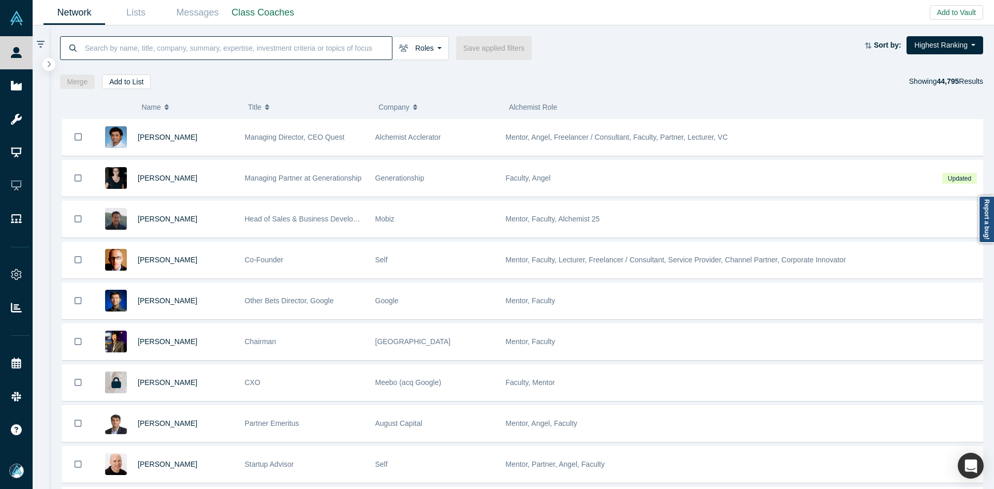
click at [270, 45] on input at bounding box center [238, 48] width 308 height 24
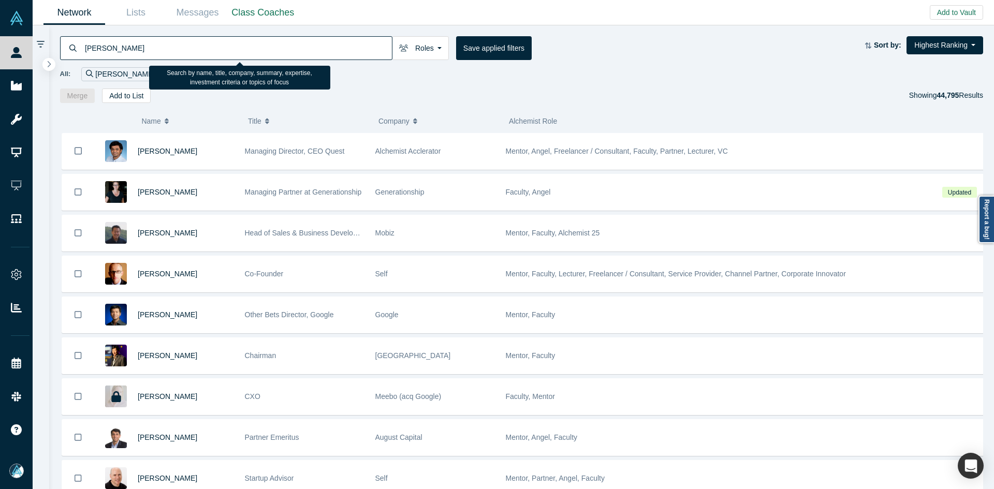
type input "[PERSON_NAME]"
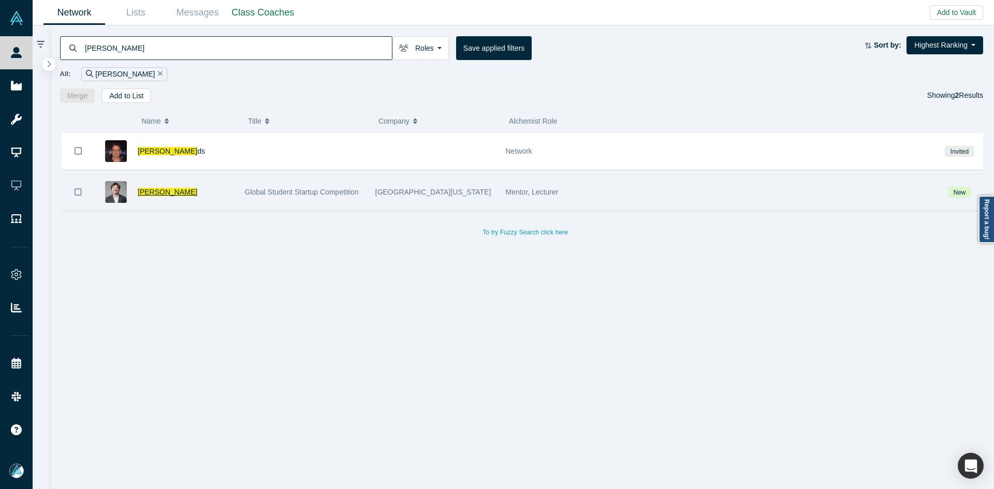
click at [158, 190] on span "[PERSON_NAME]" at bounding box center [168, 192] width 60 height 8
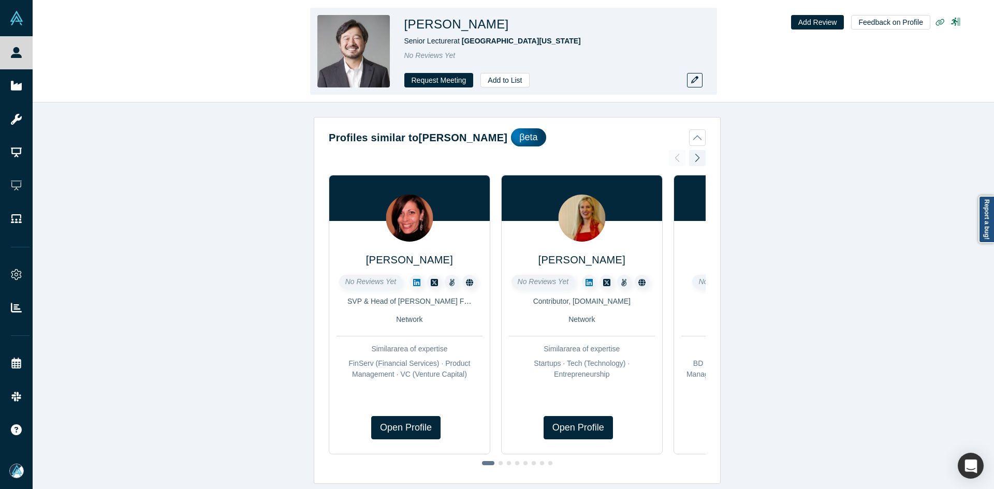
click at [438, 22] on h1 "[PERSON_NAME]" at bounding box center [457, 24] width 105 height 19
click at [438, 22] on h1 "Mike Lee" at bounding box center [457, 24] width 105 height 19
copy h1 "Mike Lee"
click at [689, 75] on button "button" at bounding box center [695, 80] width 16 height 15
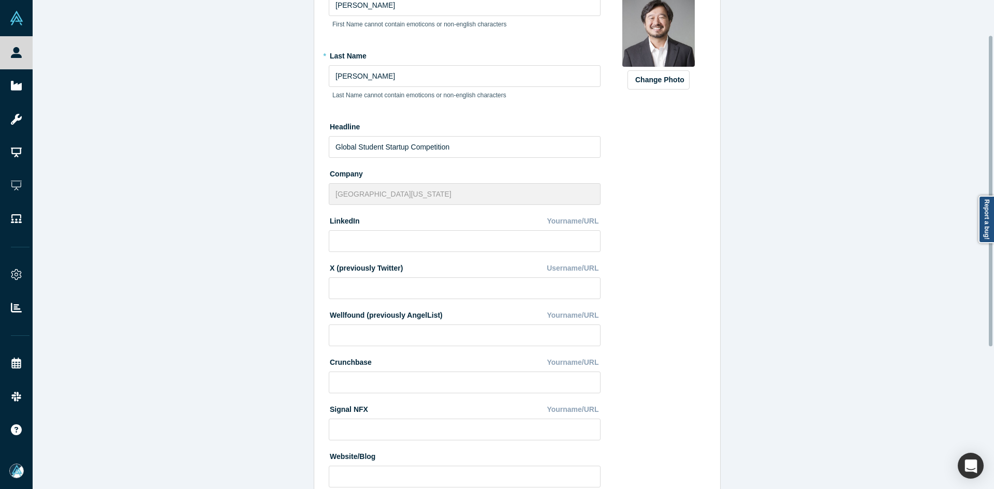
scroll to position [259, 0]
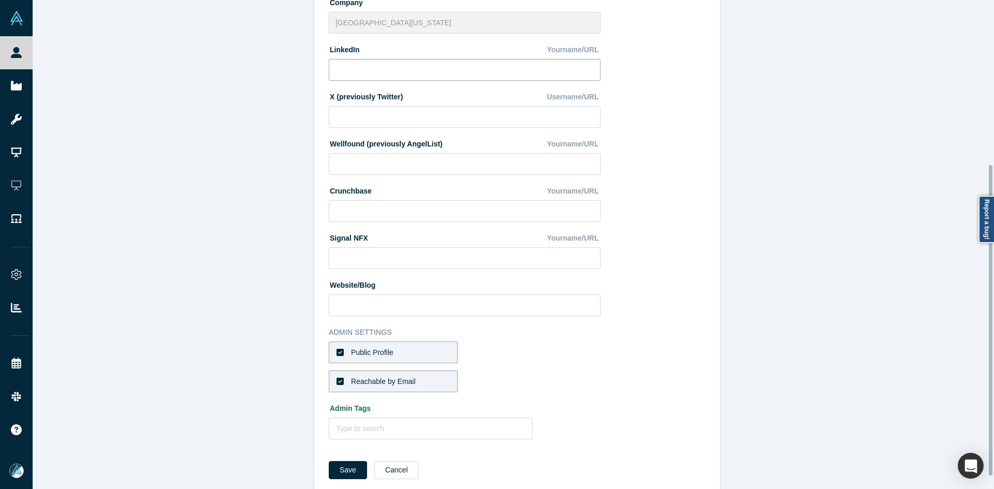
click at [350, 74] on input at bounding box center [465, 70] width 272 height 22
paste input "https://www.linkedin.com/in/uscprofessor/"
type input "https://www.linkedin.com/in/uscprofessor/"
click at [349, 471] on button "Save" at bounding box center [348, 470] width 38 height 18
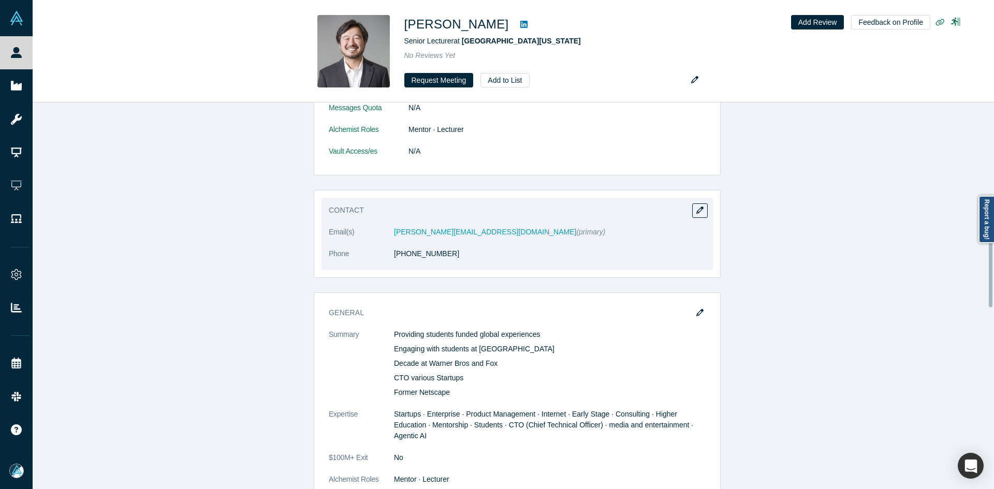
scroll to position [518, 0]
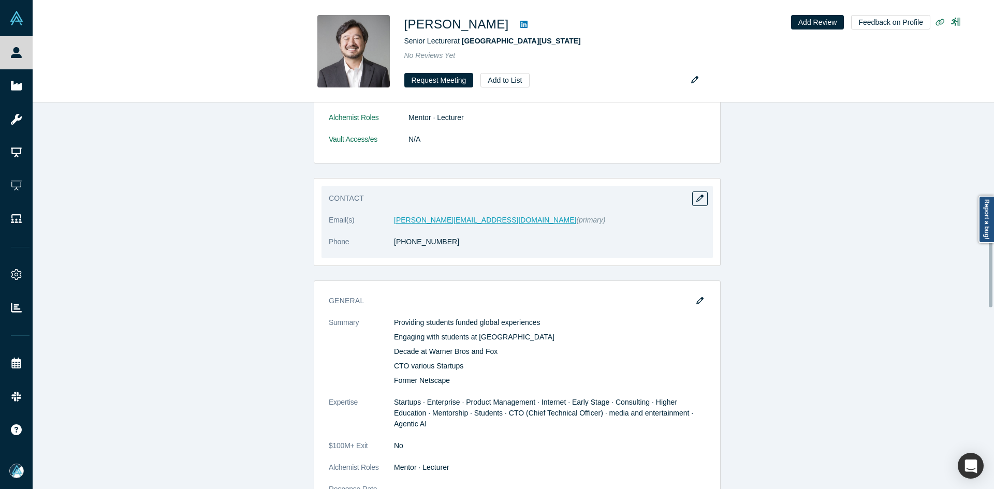
drag, startPoint x: 424, startPoint y: 212, endPoint x: 408, endPoint y: 220, distance: 17.8
copy link "62) 822-7858"
drag, startPoint x: 437, startPoint y: 250, endPoint x: 395, endPoint y: 250, distance: 42.0
click at [395, 250] on dl "Email(s) mikelee@usc.edu (primary) Phone (562) 822-7858" at bounding box center [517, 237] width 377 height 44
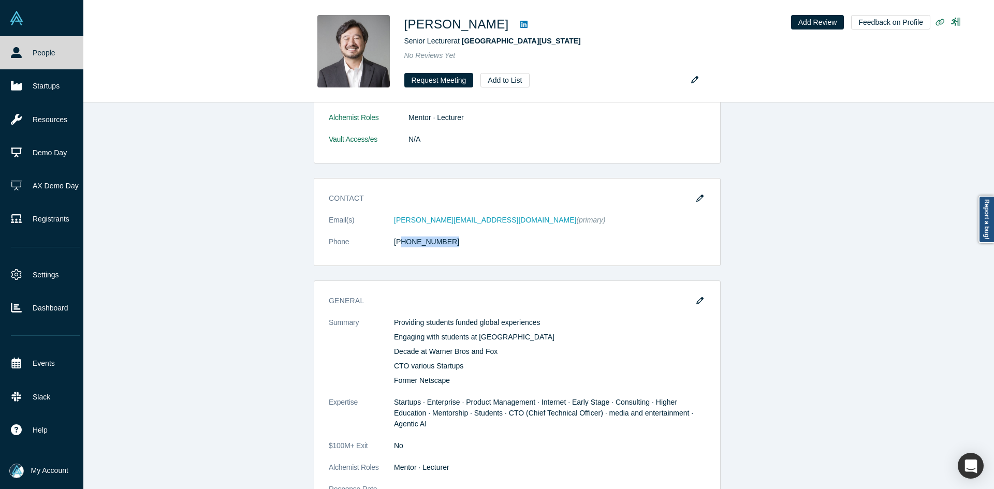
click at [18, 52] on icon at bounding box center [16, 52] width 11 height 11
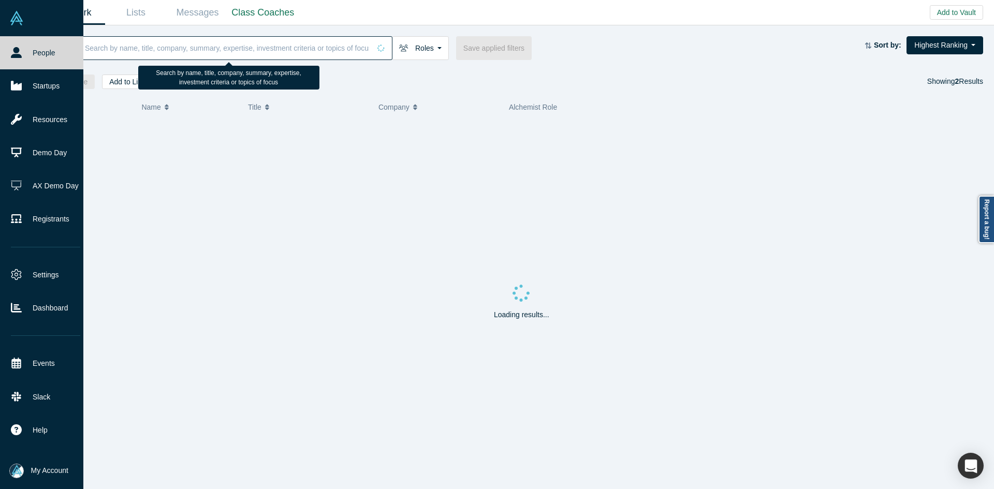
click at [203, 51] on input at bounding box center [227, 48] width 286 height 24
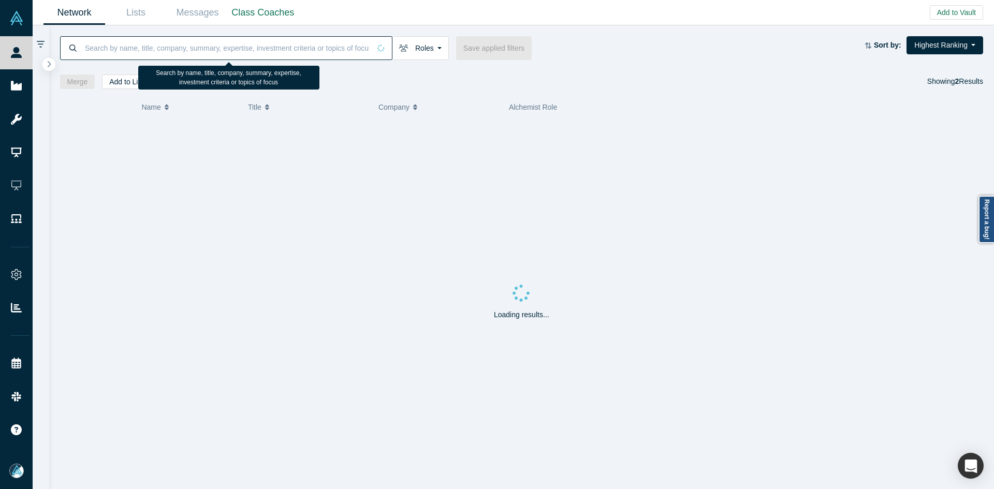
paste input "Mayur Srinivasan"
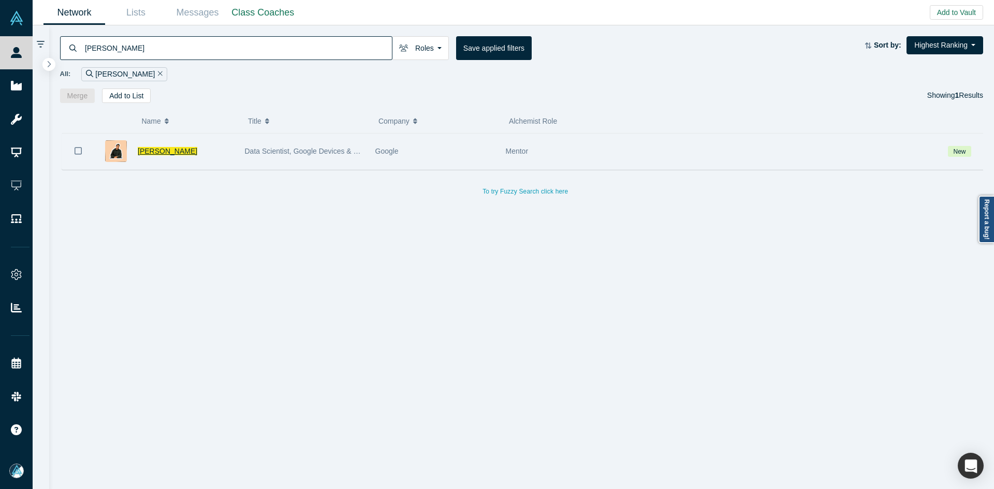
type input "Mayur Srinivasan"
click at [174, 153] on span "Mayur Srinivasan" at bounding box center [168, 151] width 60 height 8
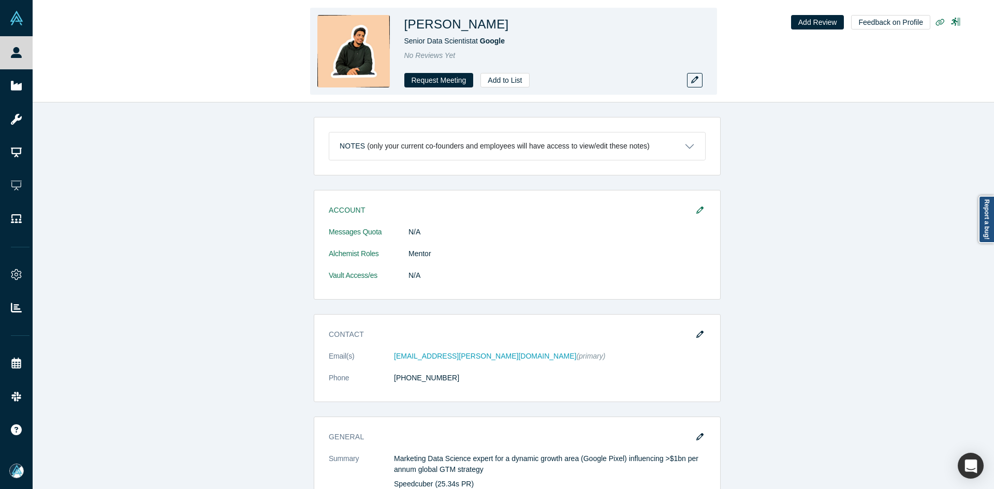
drag, startPoint x: 413, startPoint y: 24, endPoint x: 407, endPoint y: 24, distance: 6.2
click at [407, 24] on h1 "Mayur Srinivasan" at bounding box center [457, 24] width 105 height 19
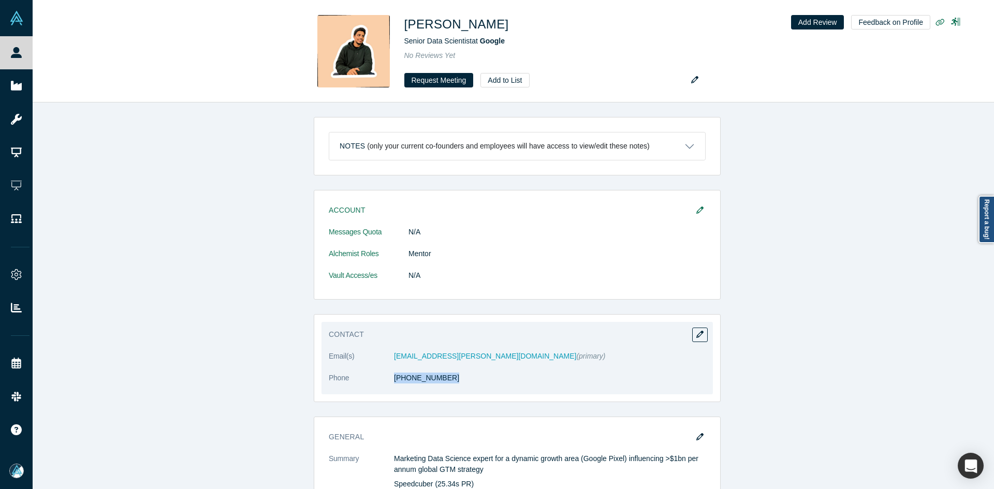
copy dl "(512) 774-1483"
drag, startPoint x: 455, startPoint y: 388, endPoint x: 377, endPoint y: 395, distance: 78.5
click at [377, 395] on div "Contact Email(s) srinivasan.mayur@gmail.com (primary) Phone (512) 774-1483" at bounding box center [517, 358] width 407 height 88
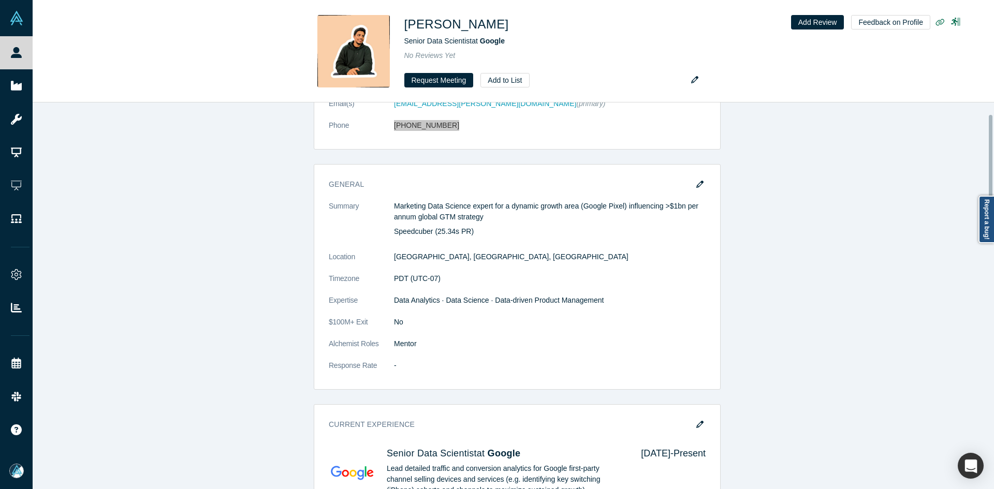
scroll to position [311, 0]
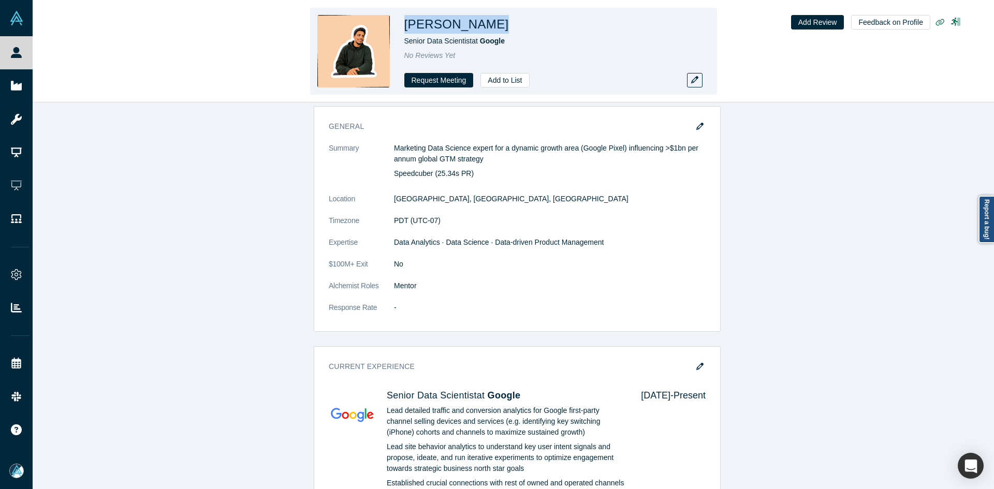
copy h1 "Mayur Srinivasan"
drag, startPoint x: 452, startPoint y: 28, endPoint x: 407, endPoint y: 29, distance: 45.1
click at [407, 29] on div "Mayur Srinivasan" at bounding box center [550, 24] width 290 height 19
click at [493, 25] on h1 "Mayur Srinivasan" at bounding box center [457, 24] width 105 height 19
copy h1 "ayur Srinivasan"
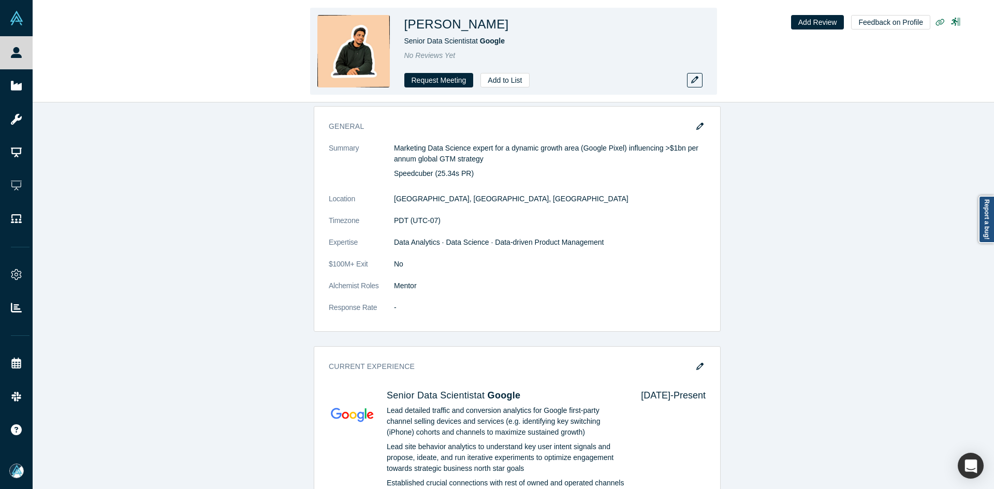
copy h1 "Mayur Srinivasan"
drag, startPoint x: 500, startPoint y: 27, endPoint x: 414, endPoint y: 28, distance: 86.0
click at [407, 28] on h1 "Mayur Srinivasan" at bounding box center [457, 24] width 105 height 19
click at [700, 82] on button "button" at bounding box center [695, 80] width 16 height 15
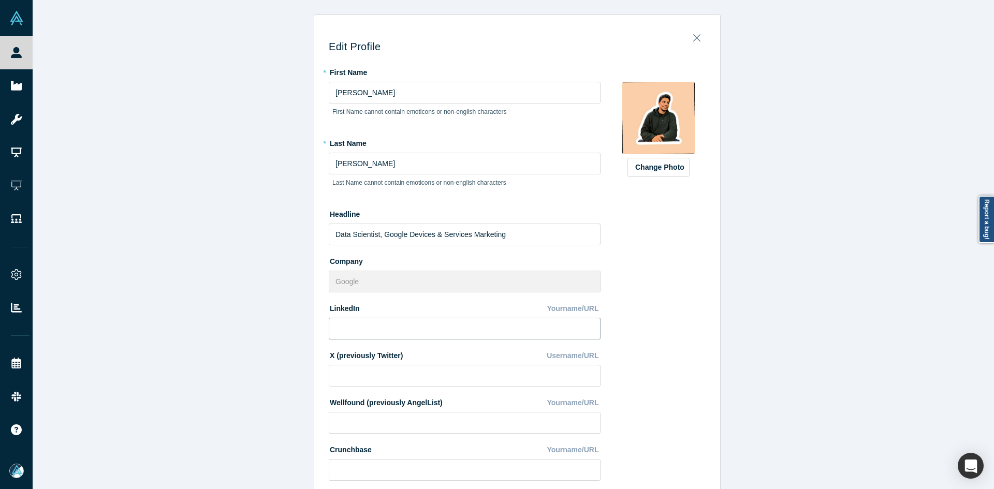
click at [363, 329] on input at bounding box center [465, 329] width 272 height 22
paste input "https://www.linkedin.com/in/mayursrinivasan/"
type input "https://www.linkedin.com/in/mayursrinivasan/"
click at [211, 374] on div "Edit Profile * First Name Mayur First Name cannot contain emoticons or non-engl…" at bounding box center [518, 248] width 970 height 497
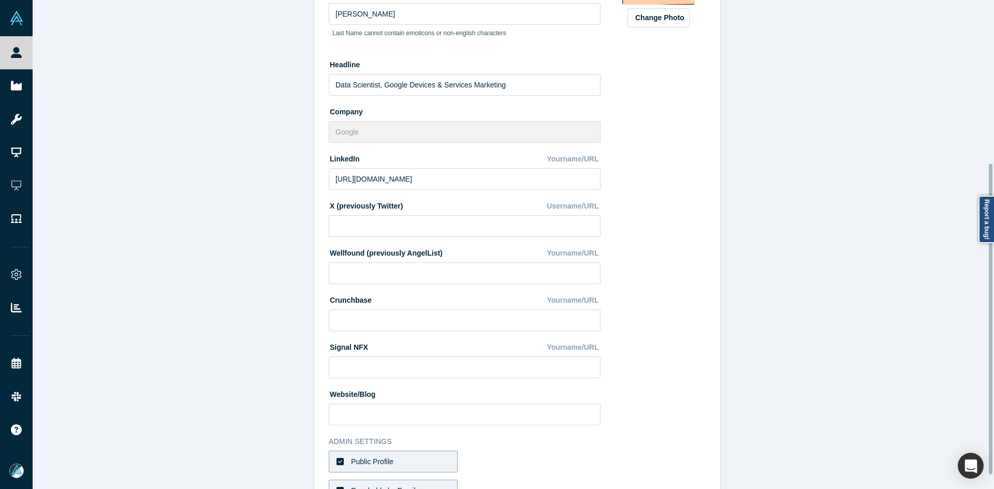
scroll to position [259, 0]
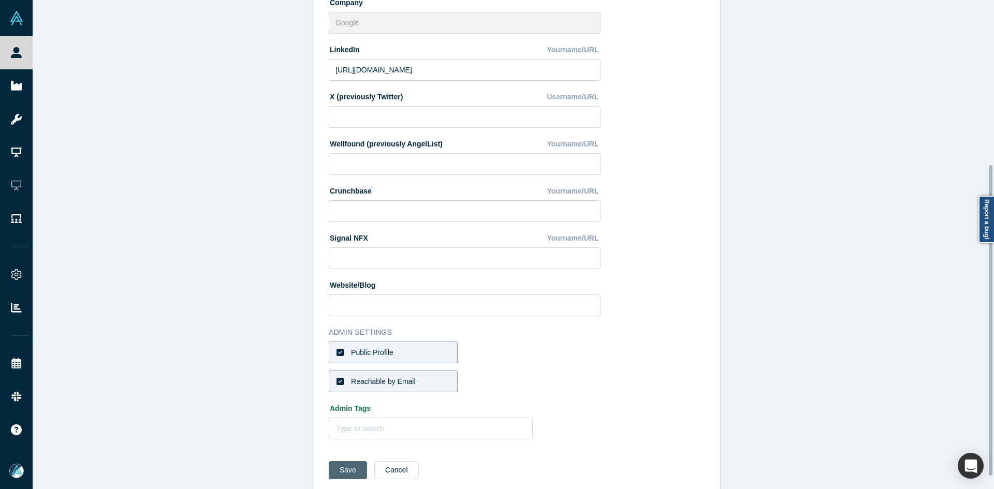
click at [341, 468] on button "Save" at bounding box center [348, 470] width 38 height 18
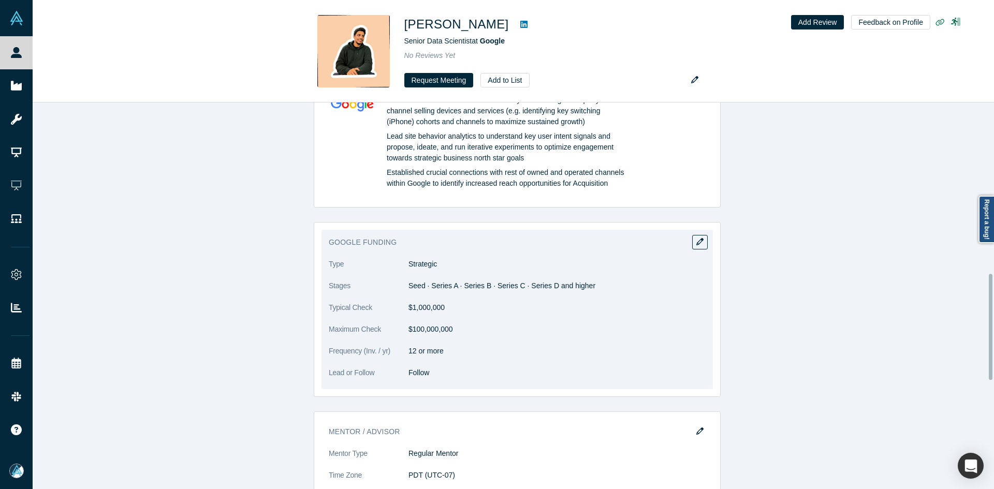
scroll to position [932, 0]
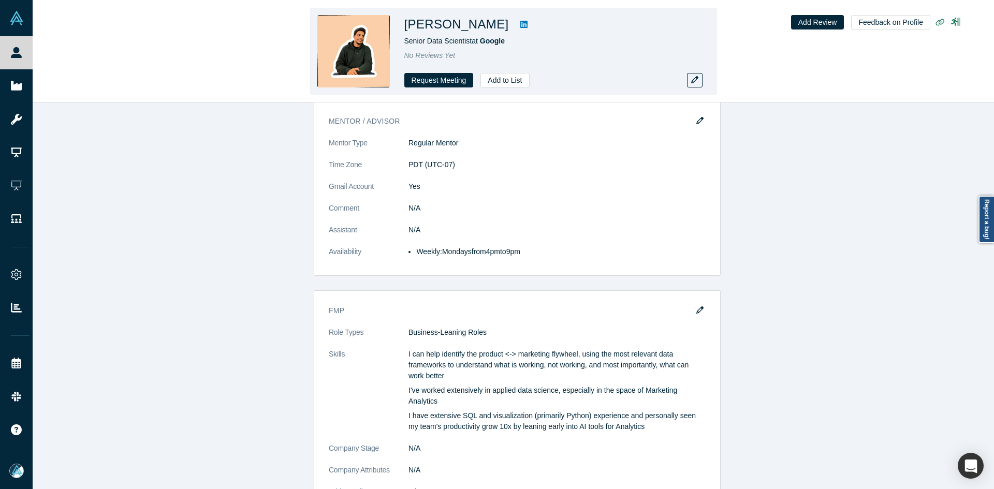
copy h1 "Mayur Srinivasan"
drag, startPoint x: 499, startPoint y: 26, endPoint x: 409, endPoint y: 27, distance: 89.6
click at [409, 27] on h1 "Mayur Srinivasan" at bounding box center [457, 24] width 105 height 19
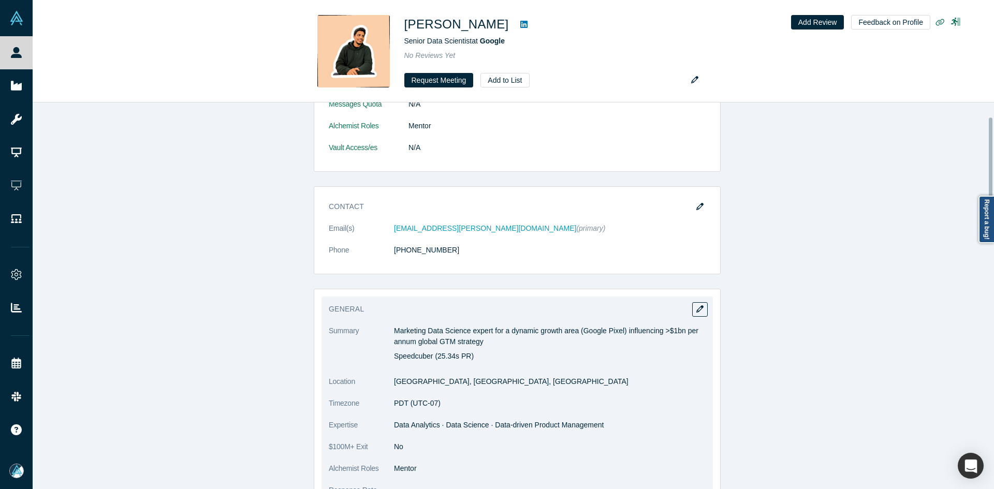
scroll to position [52, 0]
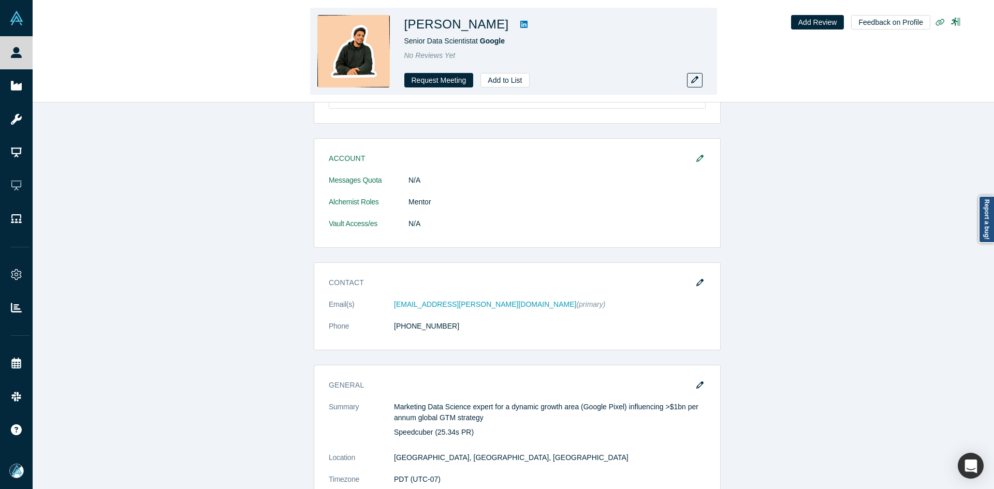
copy h1 "Mayur Srinivasan"
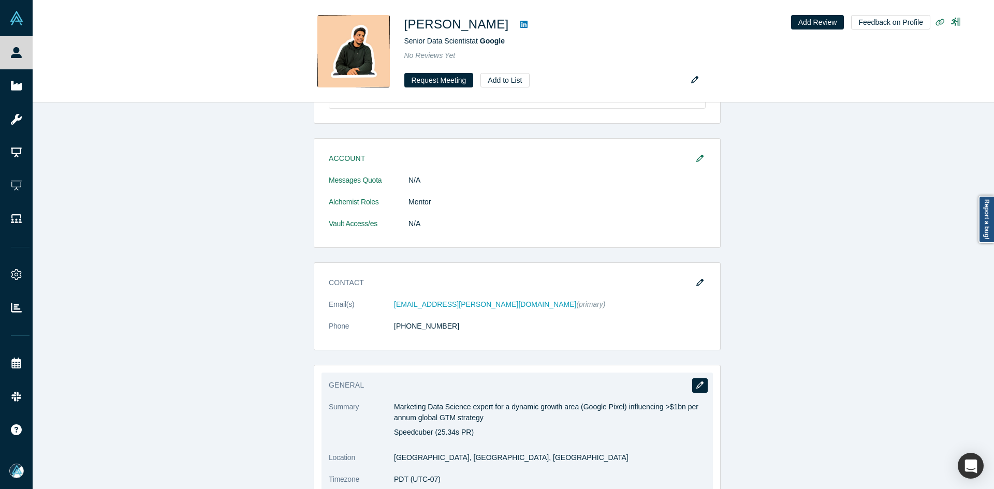
click at [693, 389] on button "button" at bounding box center [700, 386] width 16 height 15
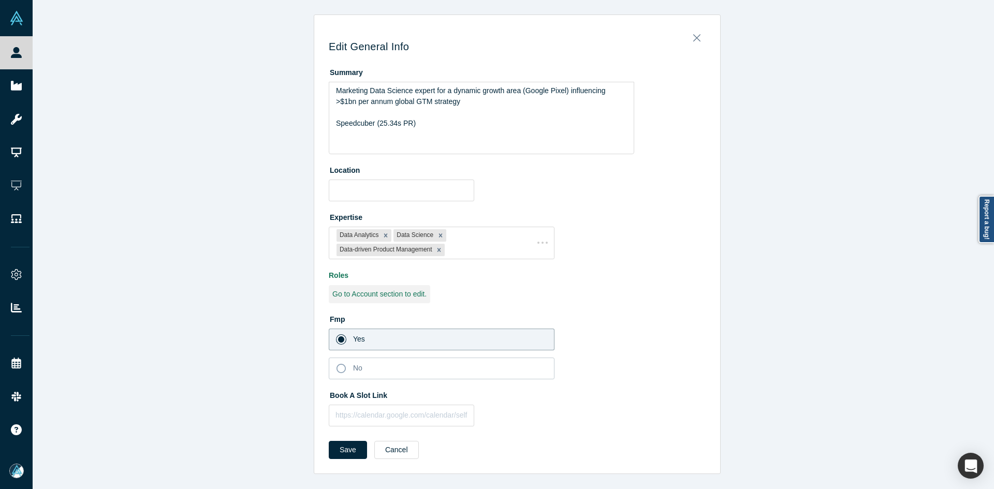
type input "Berkeley, CA, USA"
click at [358, 414] on input "text" at bounding box center [402, 416] width 146 height 22
paste input "https://calendar.google.com/calendar/appointments/schedules/AcZssZ1MLSSGBDfUks8…"
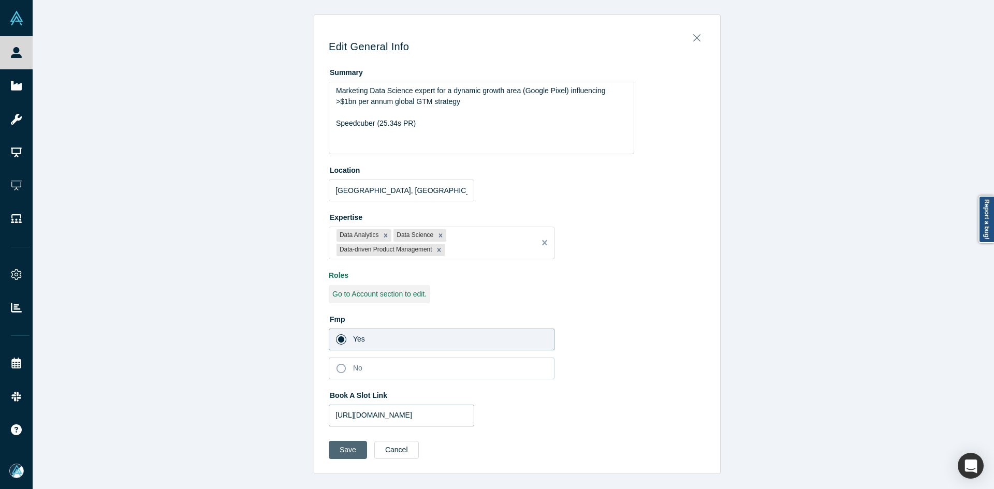
type input "https://calendar.google.com/calendar/appointments/schedules/AcZssZ1MLSSGBDfUks8…"
drag, startPoint x: 343, startPoint y: 450, endPoint x: 360, endPoint y: 410, distance: 43.4
click at [343, 450] on button "Save" at bounding box center [348, 450] width 38 height 18
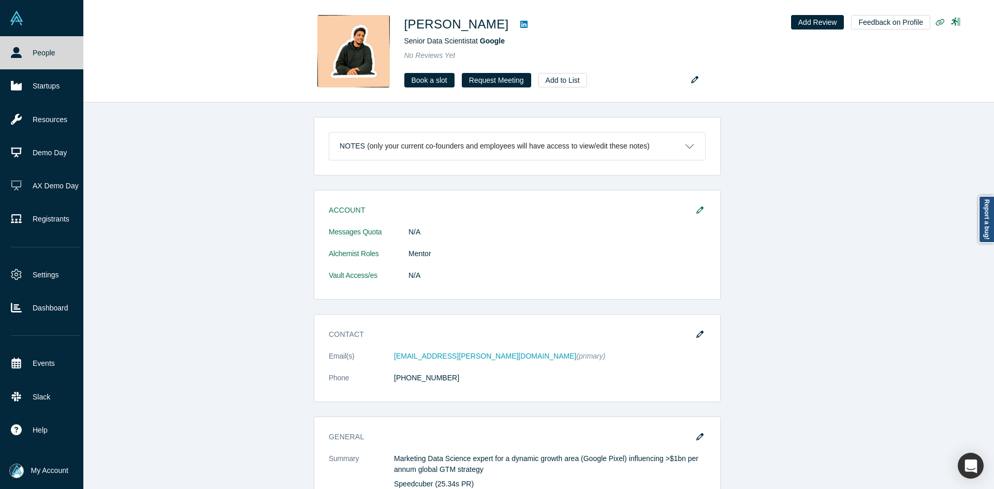
click at [17, 53] on icon at bounding box center [16, 52] width 11 height 11
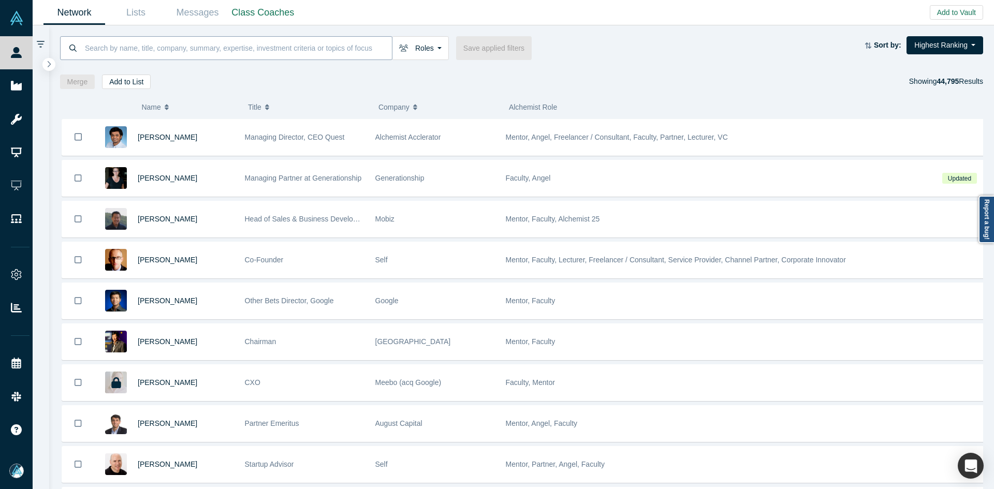
click at [204, 54] on input at bounding box center [238, 48] width 308 height 24
paste input "Radboud Reijn"
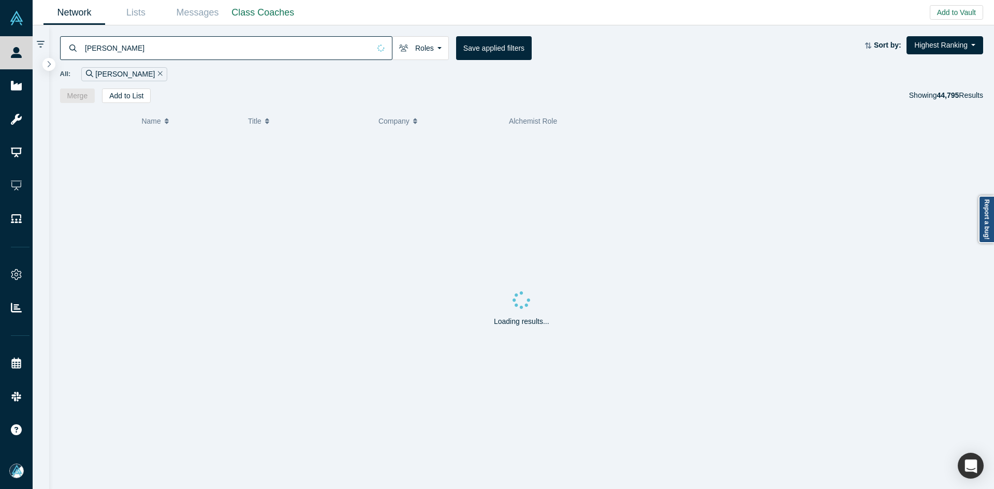
type input "Radboud Reijn"
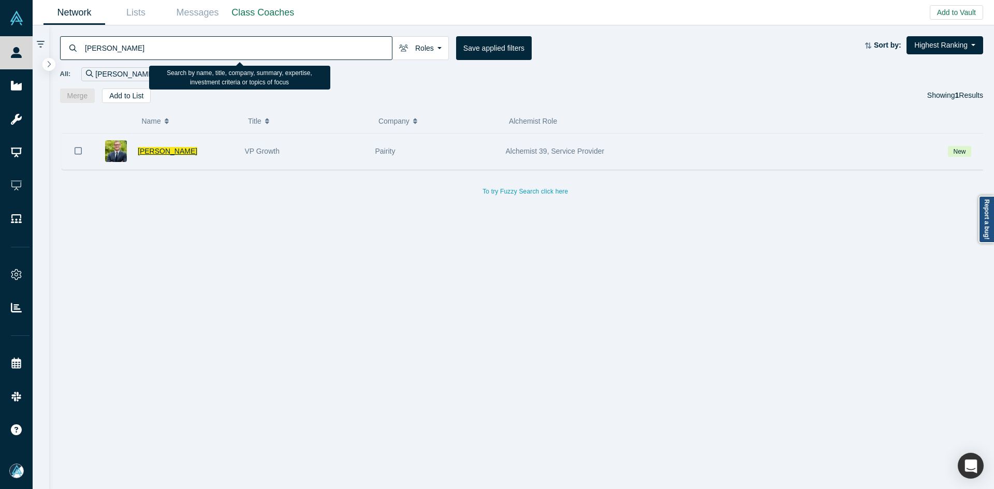
click at [168, 155] on span "Radboud Reijn" at bounding box center [168, 151] width 60 height 8
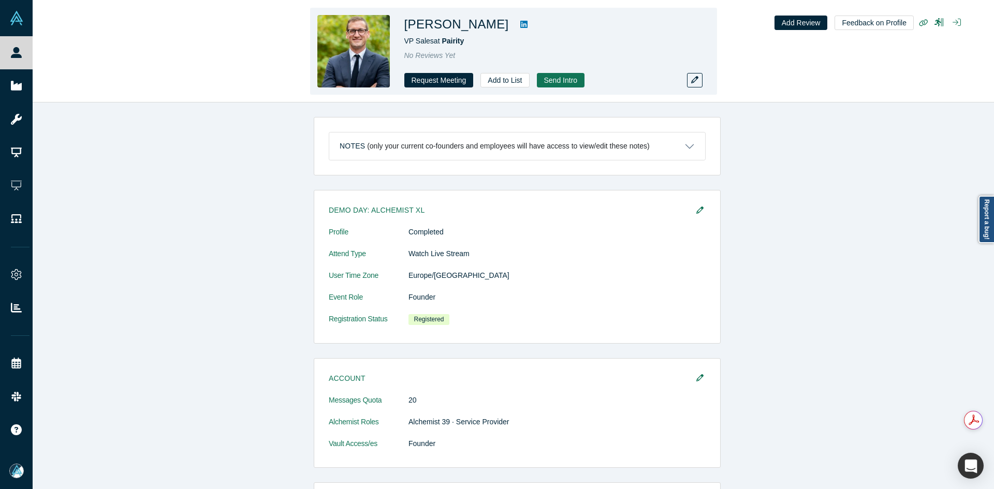
click at [435, 28] on h1 "Radboud Reijn" at bounding box center [457, 24] width 105 height 19
copy div "Radboud Reijn"
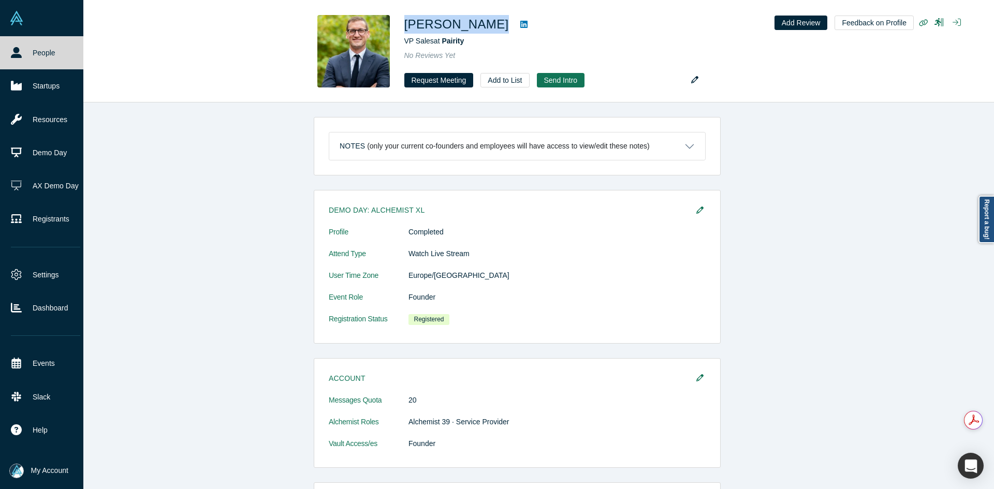
click at [40, 52] on link "People" at bounding box center [45, 52] width 91 height 33
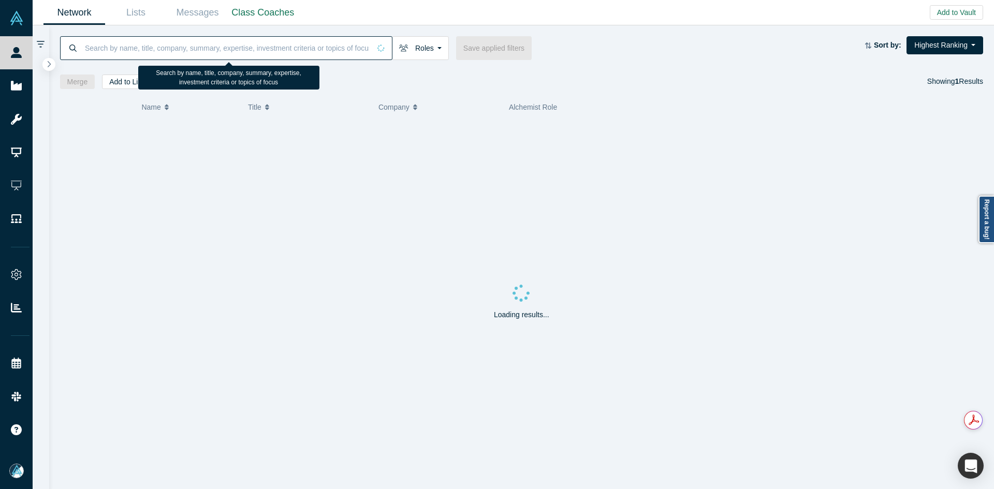
click at [264, 50] on input at bounding box center [227, 48] width 286 height 24
paste input "[PERSON_NAME]"
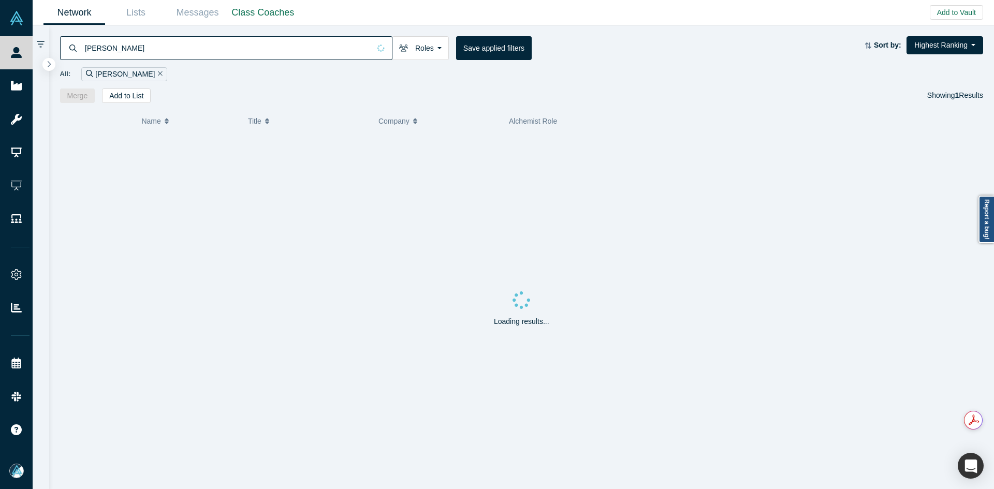
type input "[PERSON_NAME]"
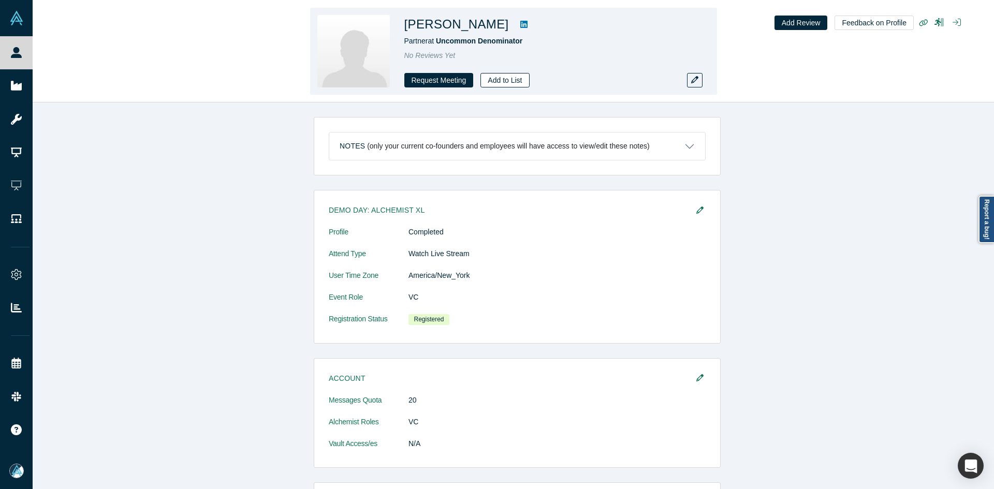
click at [519, 85] on button "Add to List" at bounding box center [505, 80] width 49 height 15
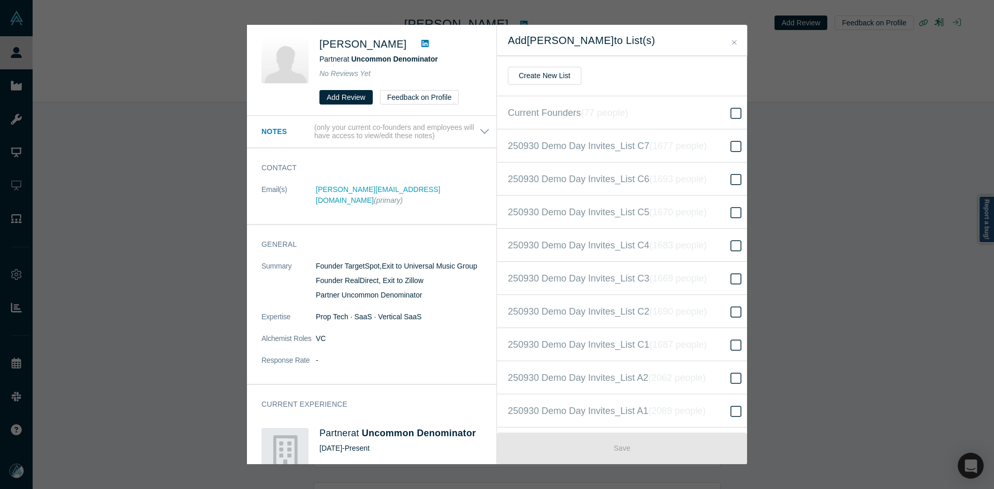
scroll to position [233, 0]
click at [622, 249] on span "250930 Demo Day Invites_Base List ( 16619 people )" at bounding box center [614, 245] width 213 height 15
click at [0, 0] on input "250930 Demo Day Invites_Base List ( 16619 people )" at bounding box center [0, 0] width 0 height 0
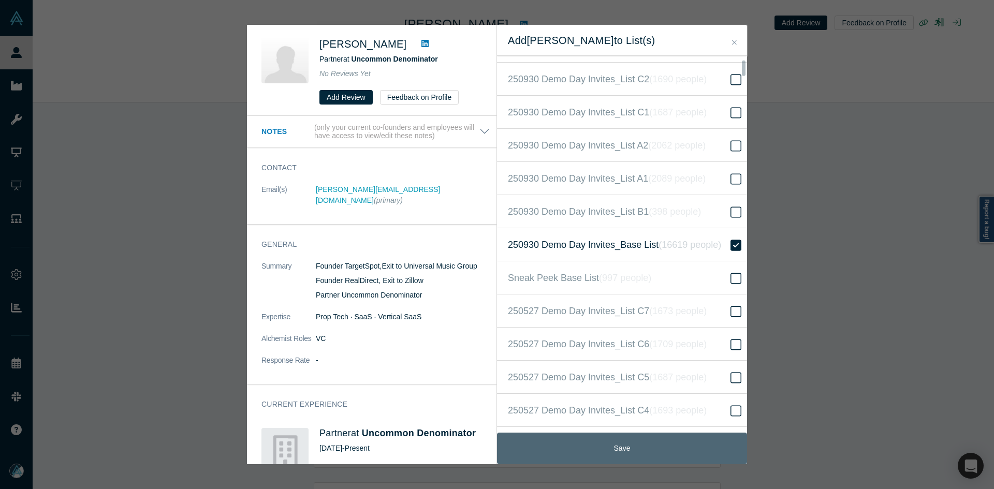
click at [631, 451] on button "Save" at bounding box center [622, 449] width 250 height 32
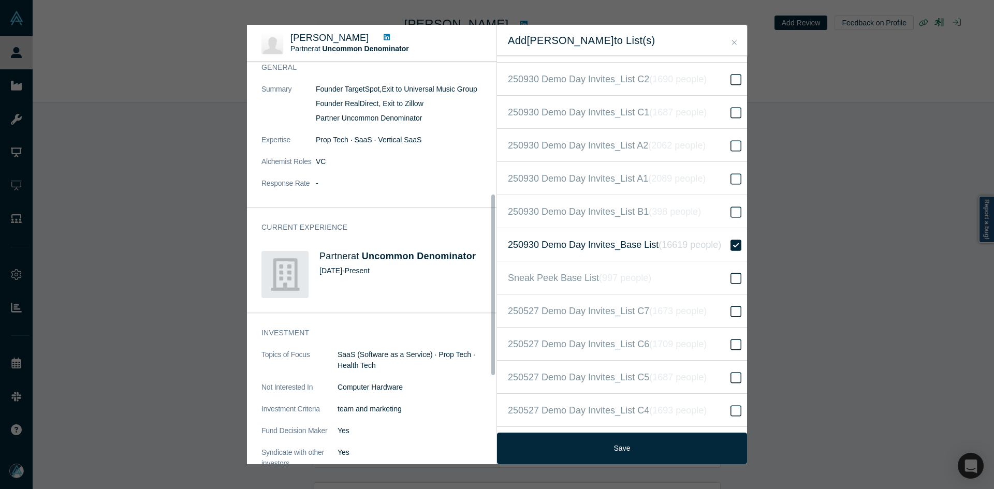
scroll to position [0, 0]
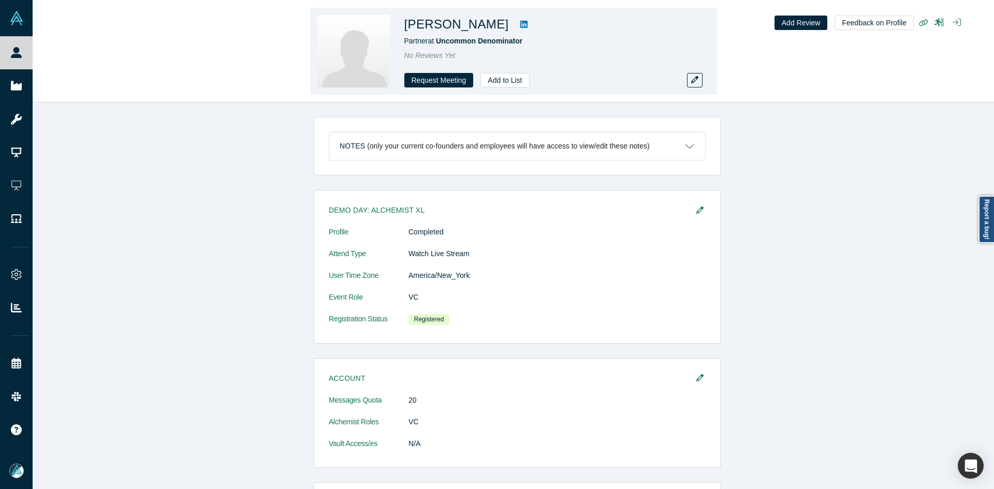
click at [521, 25] on icon at bounding box center [524, 24] width 7 height 7
click at [698, 79] on icon "button" at bounding box center [694, 79] width 7 height 7
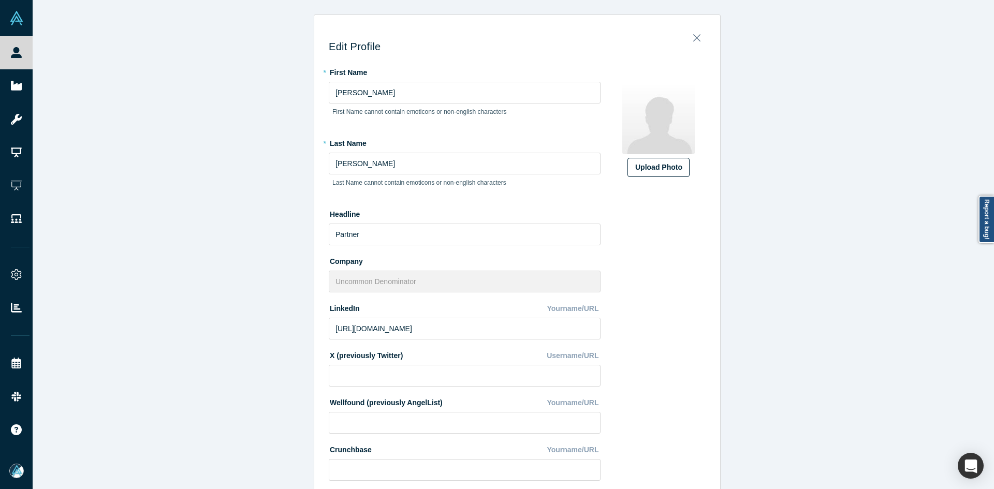
click at [666, 165] on div "Upload Photo" at bounding box center [659, 167] width 47 height 11
click at [0, 0] on input "Upload Photo" at bounding box center [0, 0] width 0 height 0
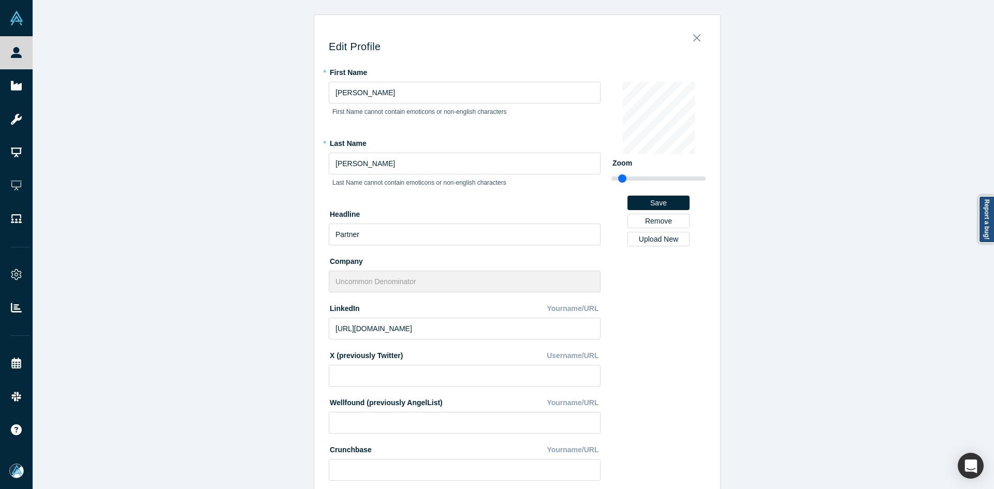
click at [283, 355] on div "Edit Profile * First Name [PERSON_NAME] First Name cannot contain emoticons or …" at bounding box center [518, 248] width 970 height 497
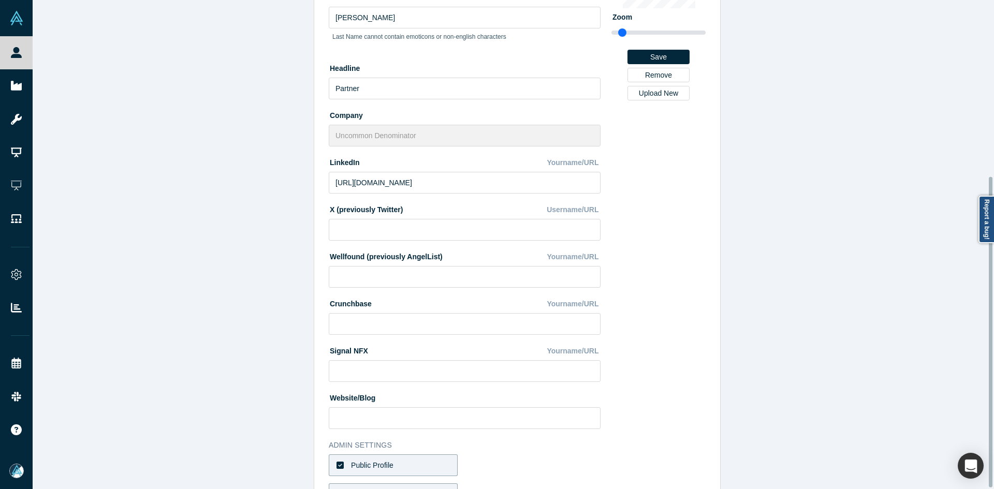
scroll to position [279, 0]
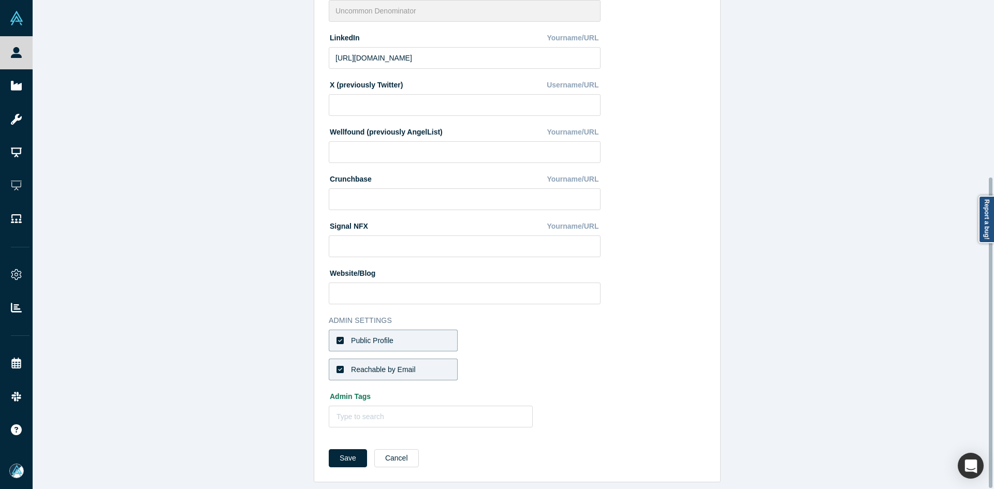
drag, startPoint x: 349, startPoint y: 452, endPoint x: 411, endPoint y: 310, distance: 155.1
click at [349, 451] on button "Save" at bounding box center [348, 459] width 38 height 18
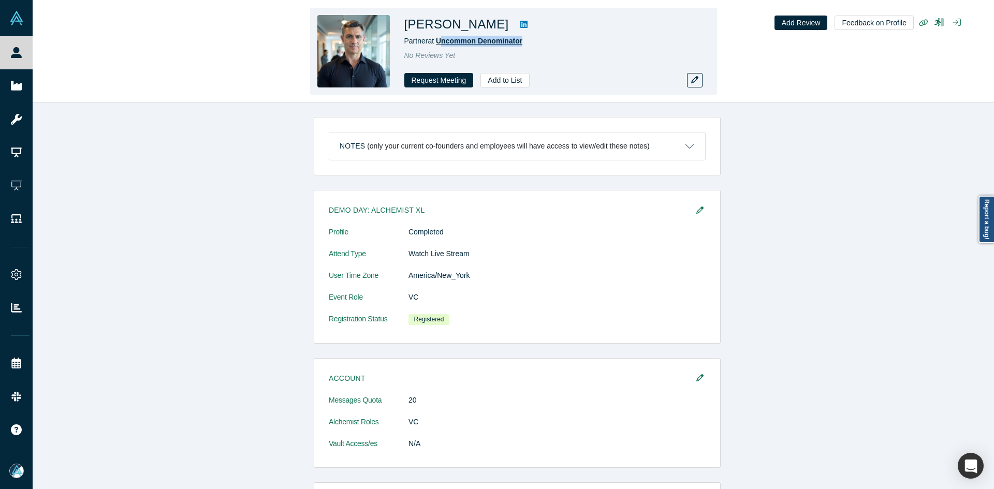
copy span "ncommon Denominator"
drag, startPoint x: 517, startPoint y: 41, endPoint x: 440, endPoint y: 45, distance: 77.8
click at [440, 45] on div "Partner at Uncommon Denominator" at bounding box center [550, 41] width 290 height 11
copy span "Uncommon Denominator"
copy h1 "[PERSON_NAME]"
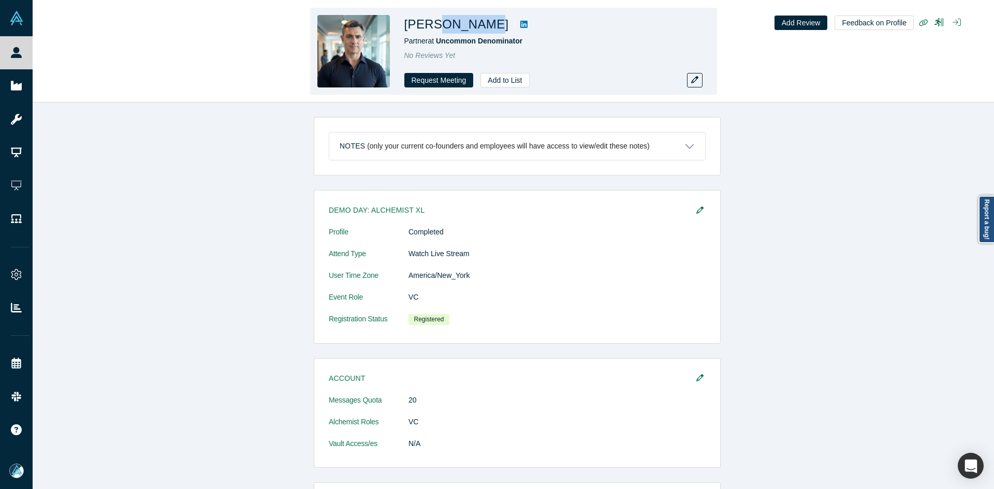
drag, startPoint x: 479, startPoint y: 25, endPoint x: 439, endPoint y: 26, distance: 40.4
click at [439, 26] on h1 "[PERSON_NAME]" at bounding box center [457, 24] width 105 height 19
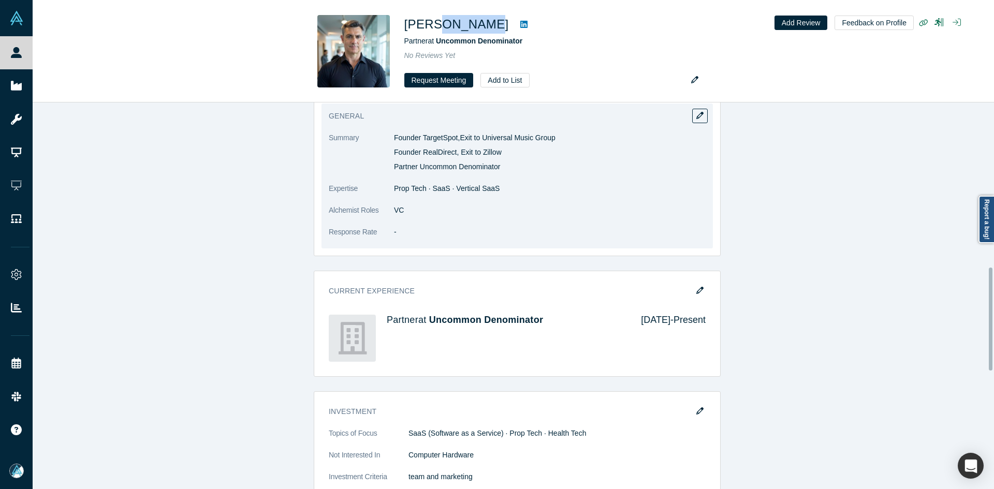
scroll to position [622, 0]
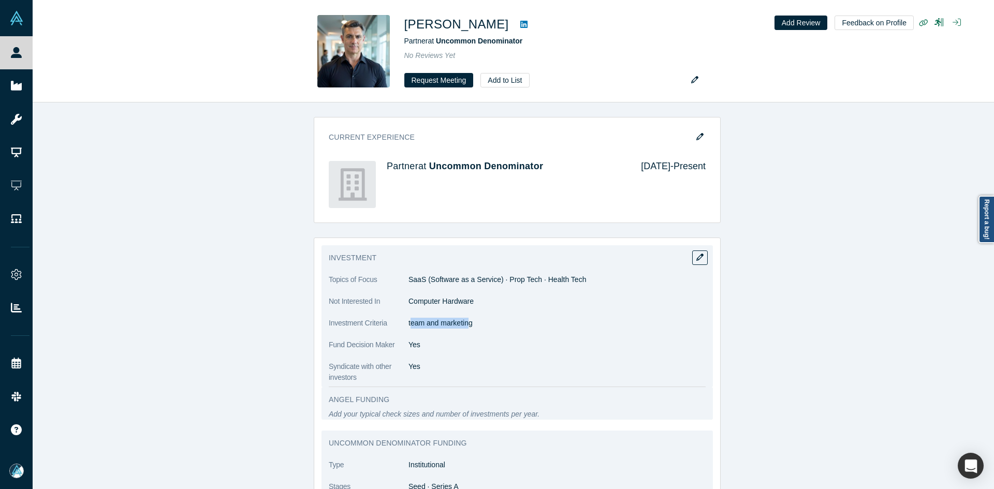
copy p "eam and marketin"
copy p "eam and marketing"
drag, startPoint x: 407, startPoint y: 325, endPoint x: 469, endPoint y: 329, distance: 62.3
click at [469, 329] on dl "Topics of Focus SaaS (Software as a Service) · Prop Tech · Health Tech Not Inte…" at bounding box center [517, 329] width 377 height 109
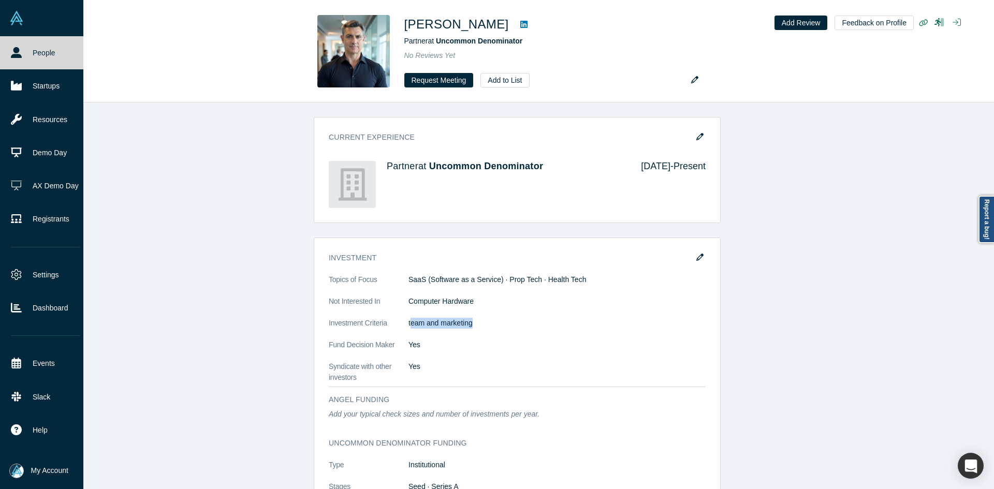
click at [17, 50] on icon at bounding box center [16, 52] width 11 height 11
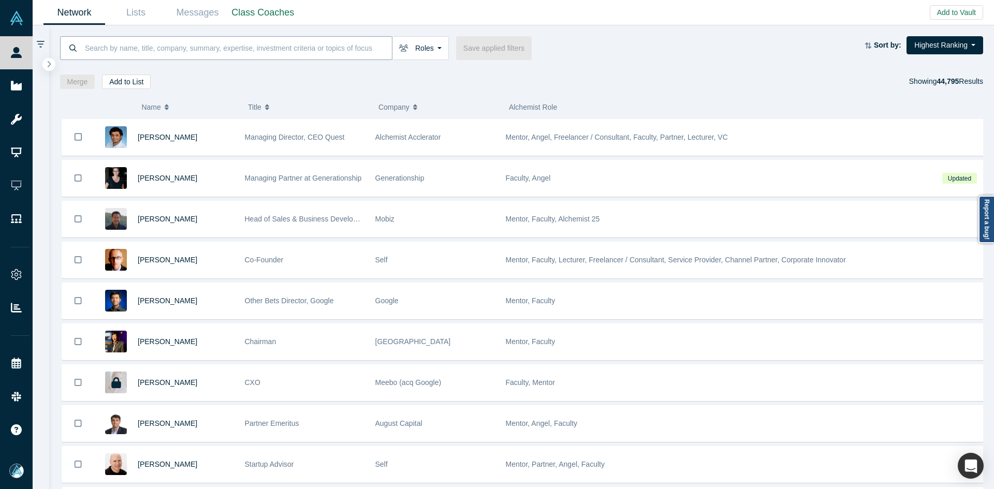
click at [209, 49] on input at bounding box center [238, 48] width 308 height 24
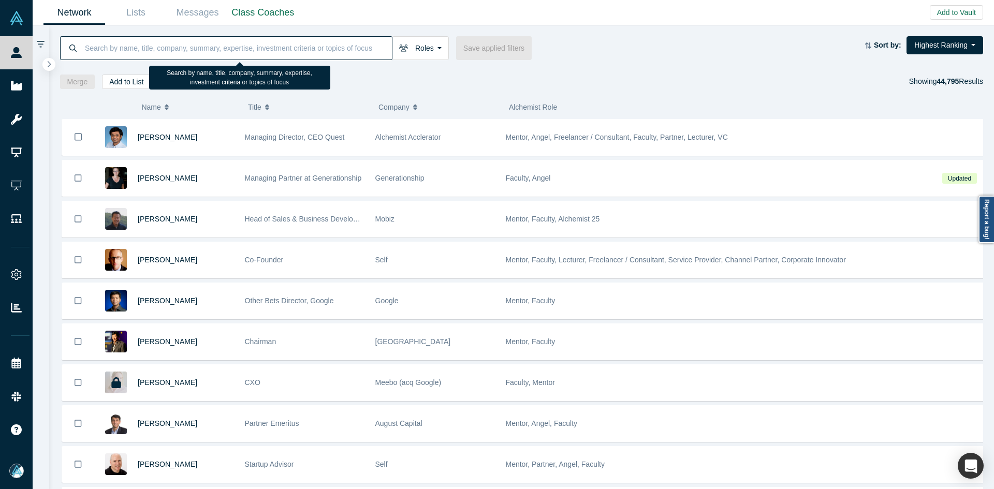
click at [209, 49] on input at bounding box center [238, 48] width 308 height 24
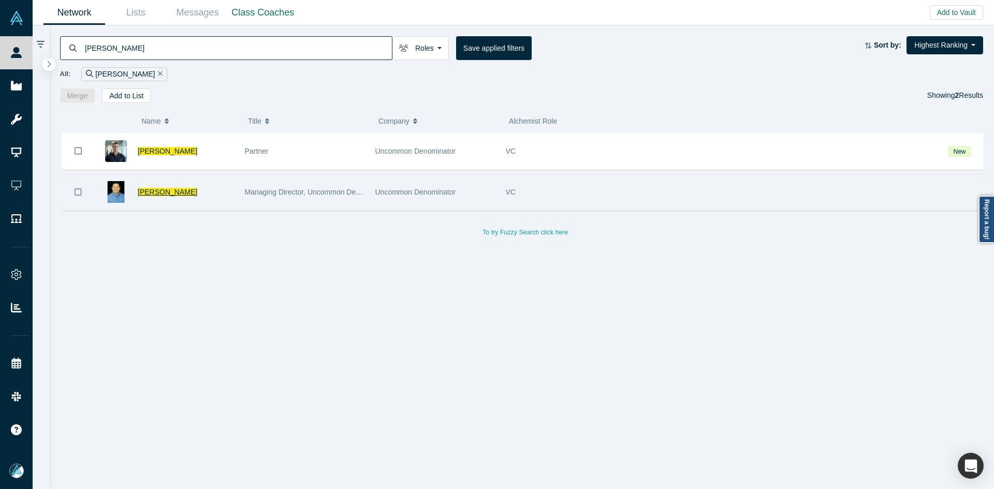
type input "[PERSON_NAME]"
click at [164, 195] on span "[PERSON_NAME]" at bounding box center [168, 192] width 60 height 8
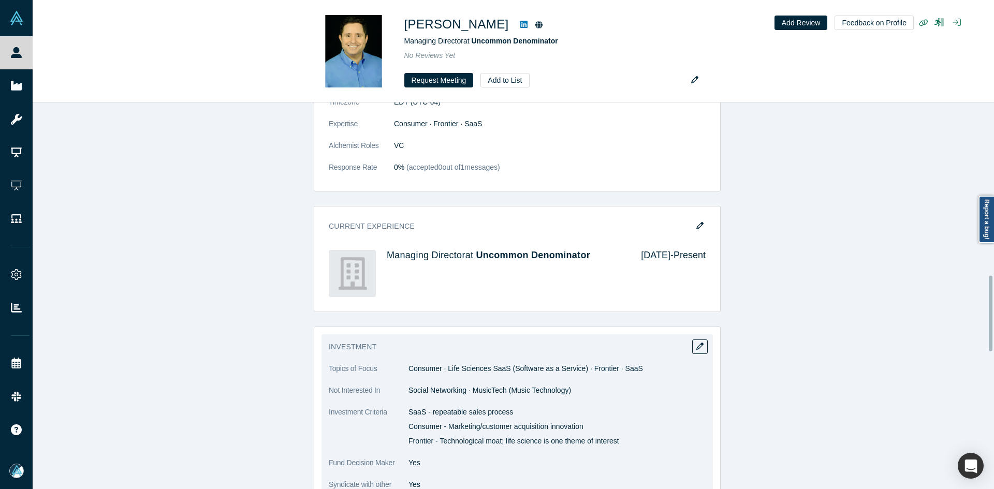
scroll to position [1139, 0]
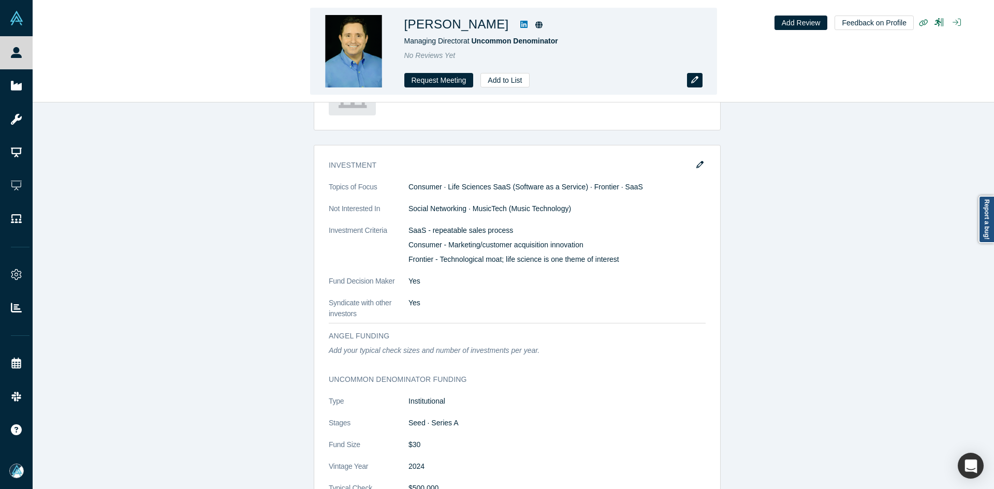
click at [699, 82] on button "button" at bounding box center [695, 80] width 16 height 15
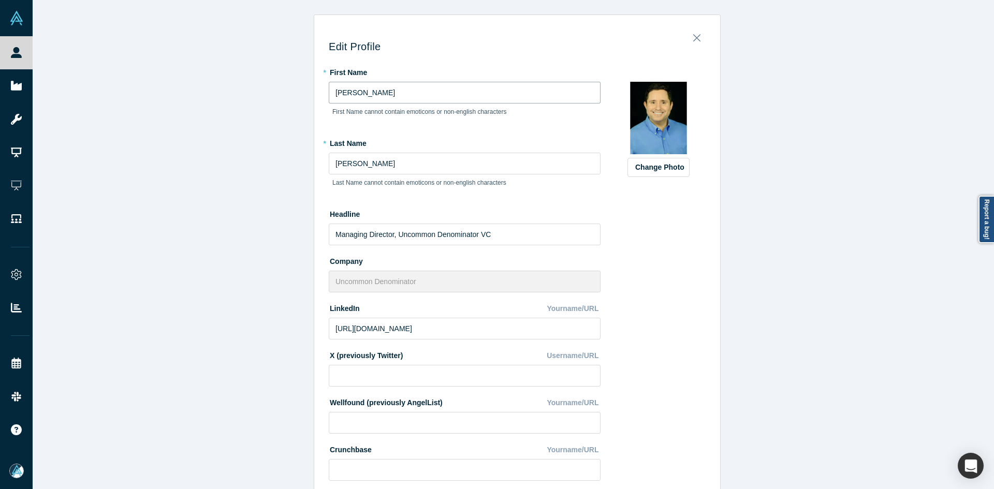
drag, startPoint x: 268, startPoint y: 78, endPoint x: 246, endPoint y: 79, distance: 22.8
click at [251, 79] on div "Edit Profile * First Name [PERSON_NAME] First Name cannot contain emoticons or …" at bounding box center [518, 248] width 970 height 497
type input "[PERSON_NAME]"
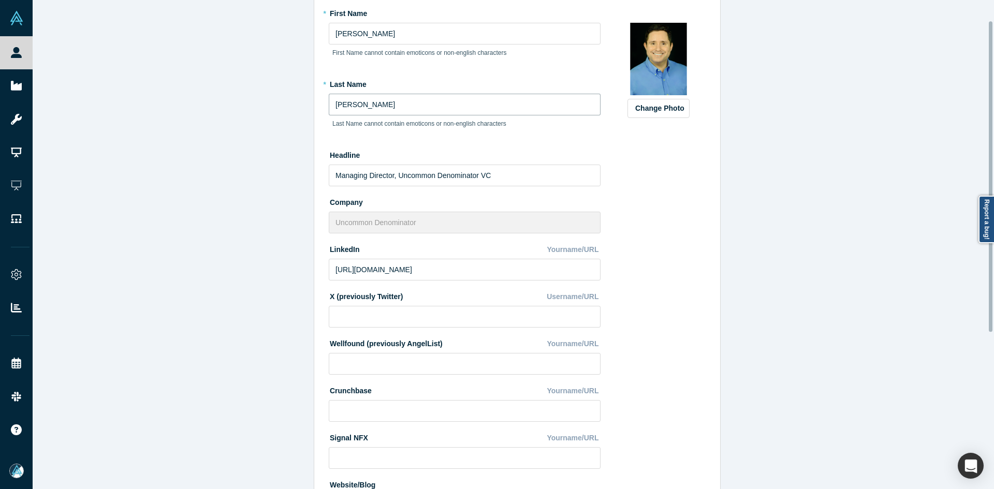
scroll to position [279, 0]
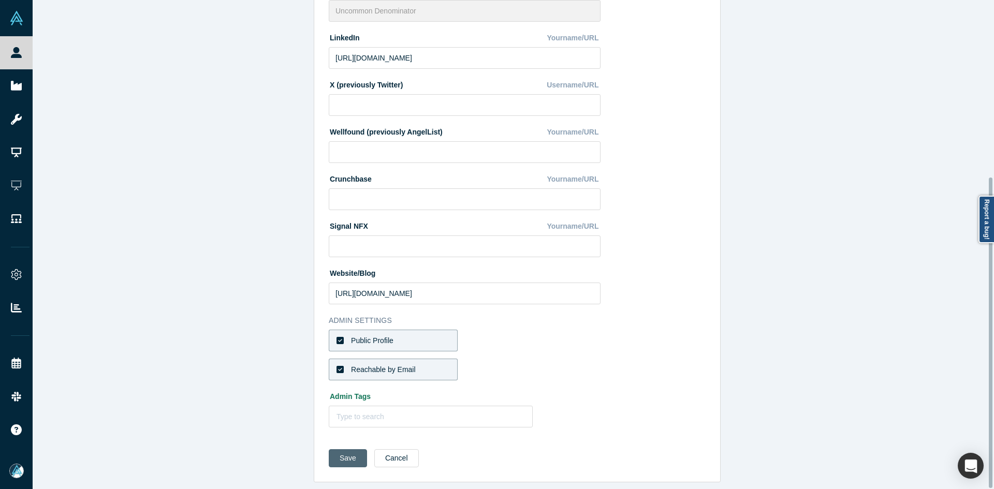
type input "[PERSON_NAME]"
click at [342, 452] on button "Save" at bounding box center [348, 459] width 38 height 18
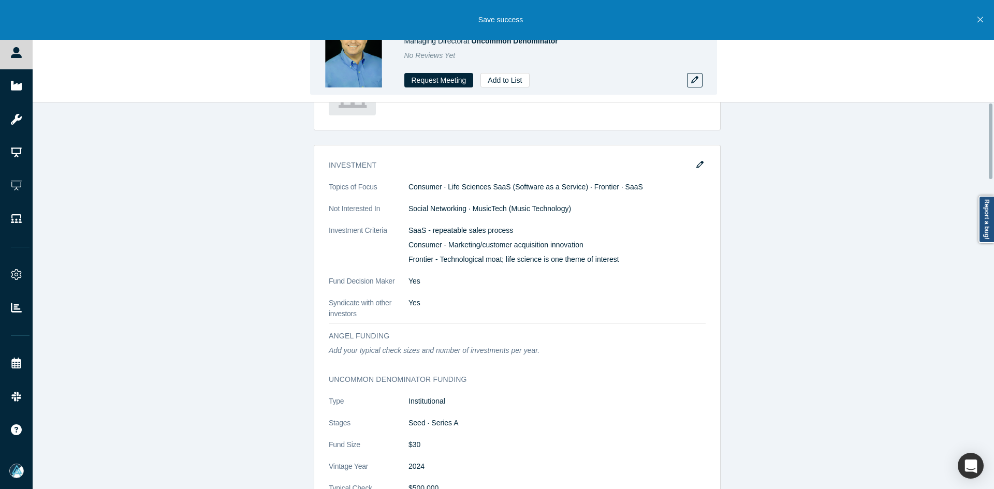
scroll to position [0, 0]
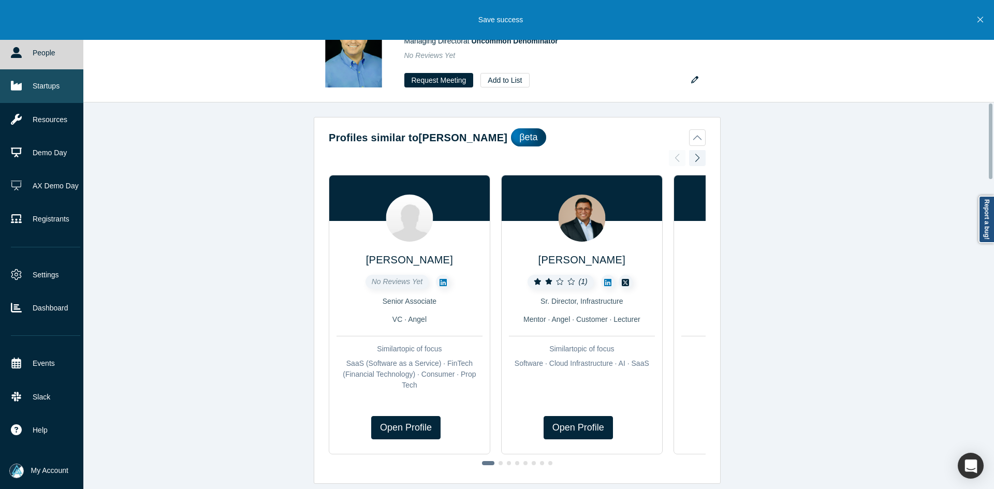
click at [19, 81] on icon at bounding box center [16, 85] width 11 height 11
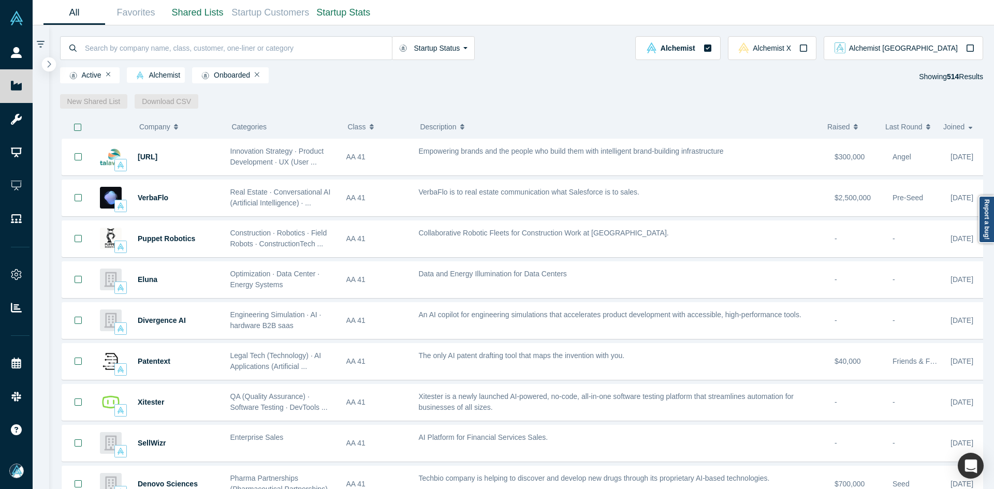
click at [42, 65] on button "button" at bounding box center [49, 64] width 14 height 14
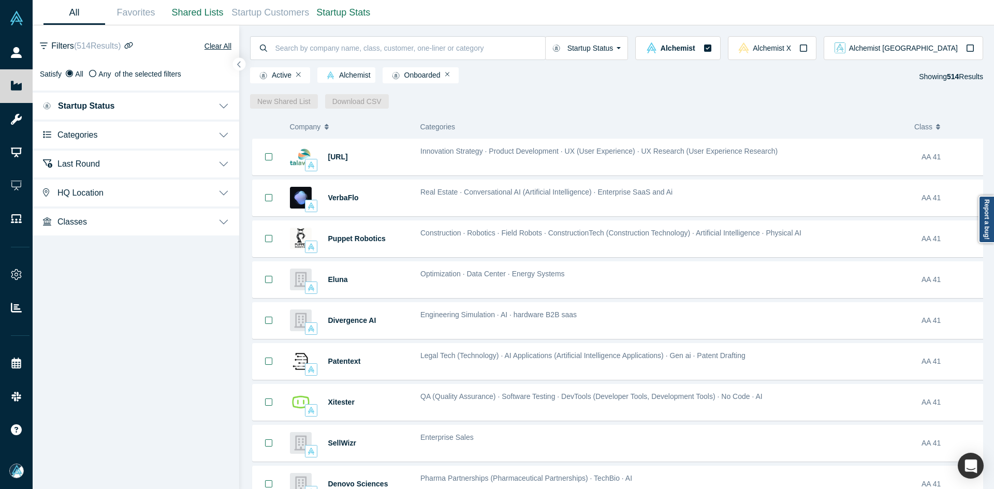
click at [64, 142] on button "Categories" at bounding box center [136, 134] width 207 height 29
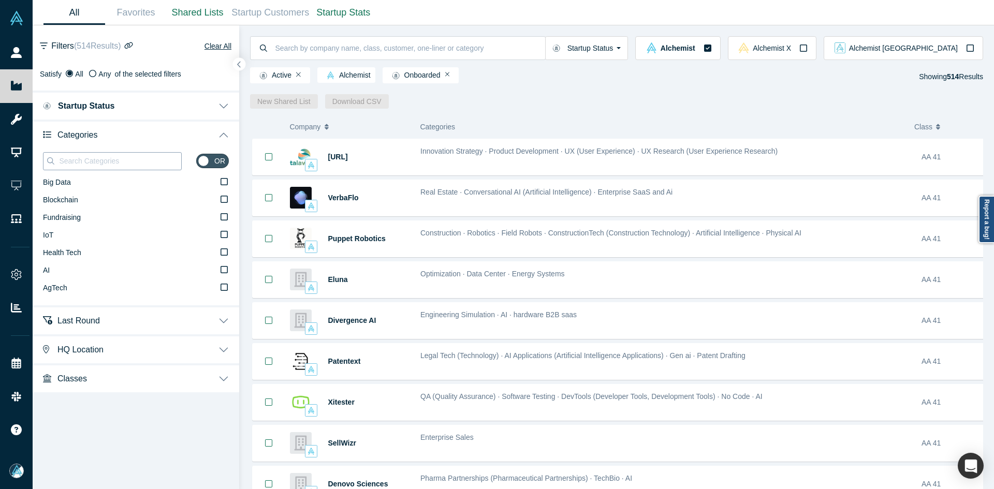
click at [85, 162] on input at bounding box center [119, 160] width 123 height 13
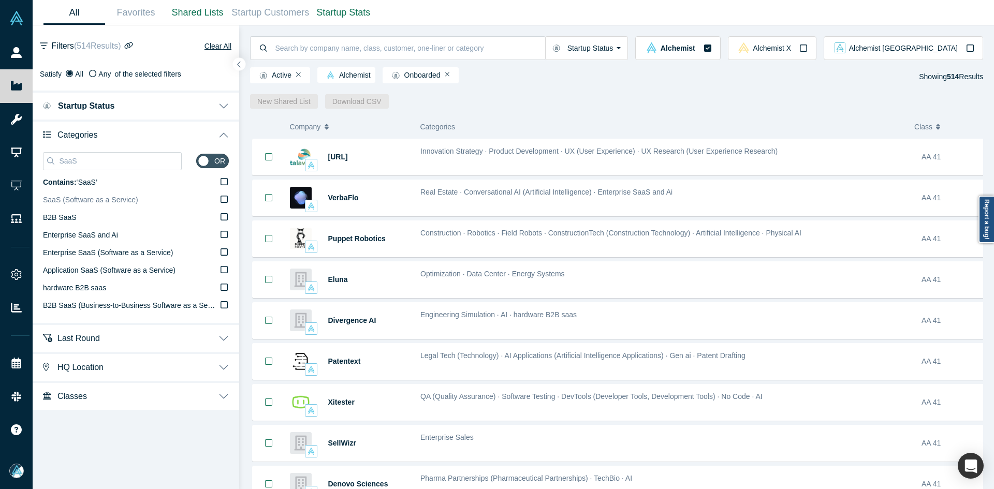
click at [80, 199] on span "SaaS (Software as a Service)" at bounding box center [90, 200] width 95 height 8
click at [0, 0] on input "SaaS (Software as a Service)" at bounding box center [0, 0] width 0 height 0
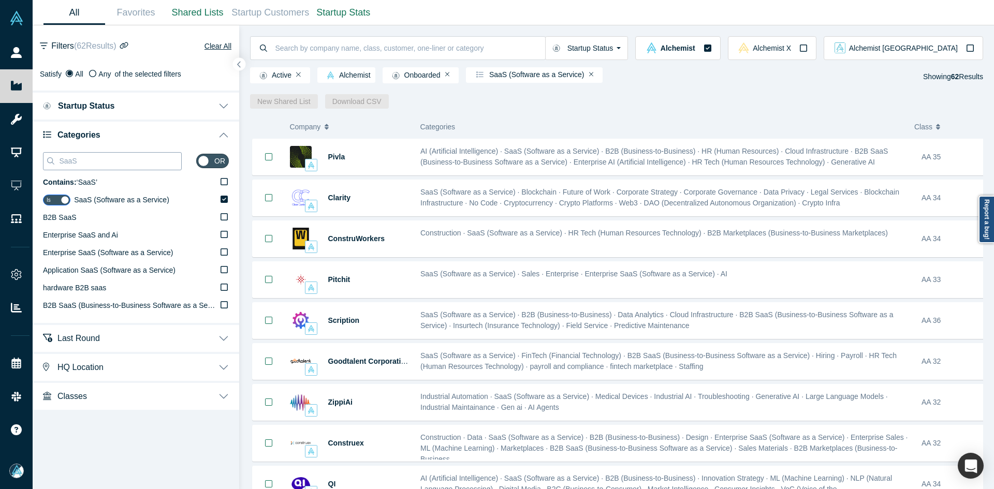
click at [106, 161] on input "SaaS" at bounding box center [119, 160] width 123 height 13
paste input "Prop Tech"
click at [106, 161] on input "SaaS" at bounding box center [119, 160] width 123 height 13
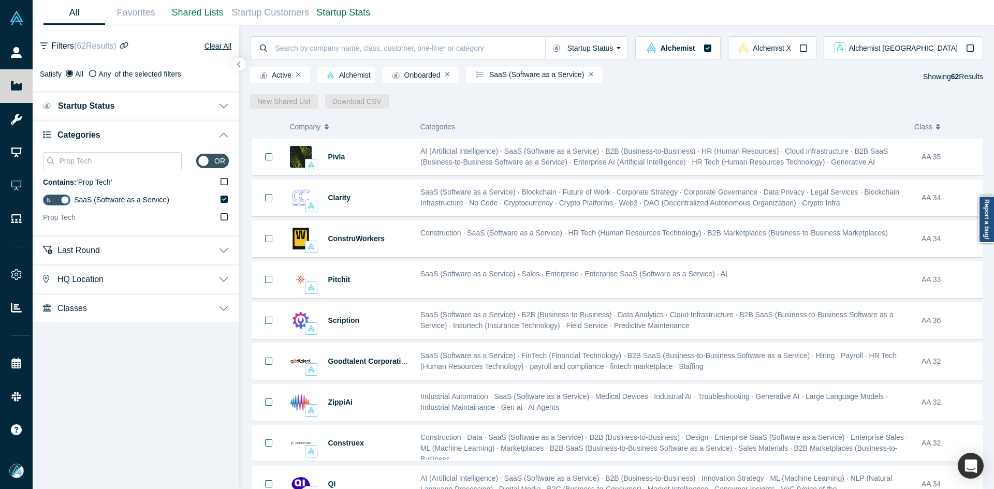
click at [84, 214] on label "Prop Tech" at bounding box center [136, 218] width 186 height 18
click at [0, 0] on input "Prop Tech" at bounding box center [0, 0] width 0 height 0
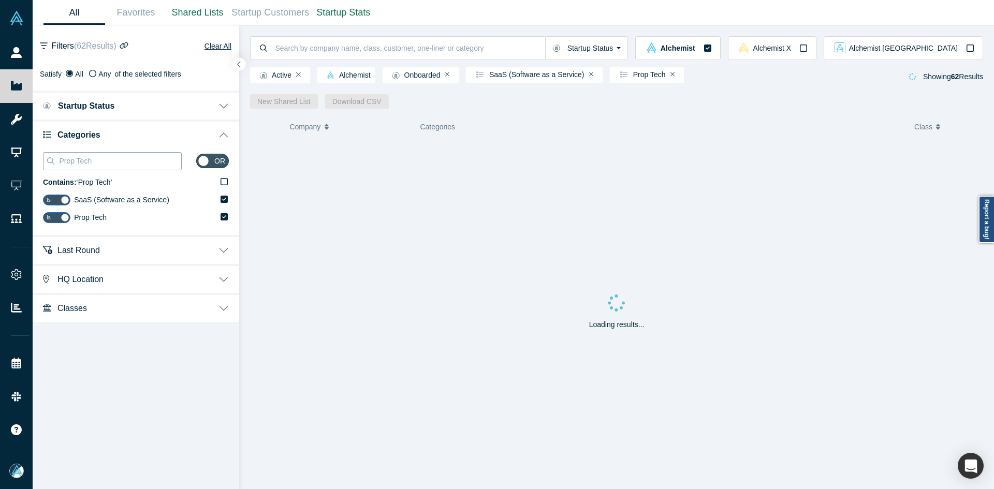
drag, startPoint x: 79, startPoint y: 160, endPoint x: 160, endPoint y: 166, distance: 81.6
click at [159, 166] on input "Prop Tech" at bounding box center [119, 160] width 123 height 13
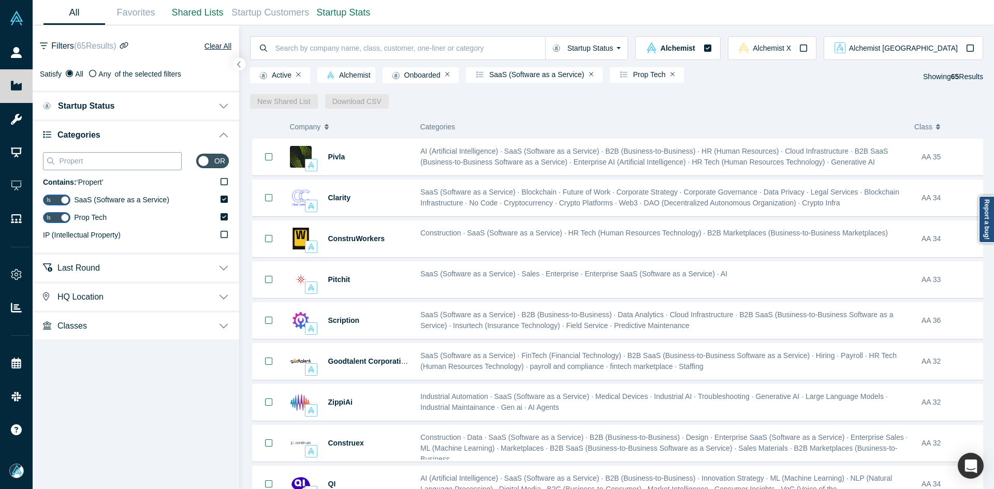
click at [141, 164] on input "Propert" at bounding box center [119, 160] width 123 height 13
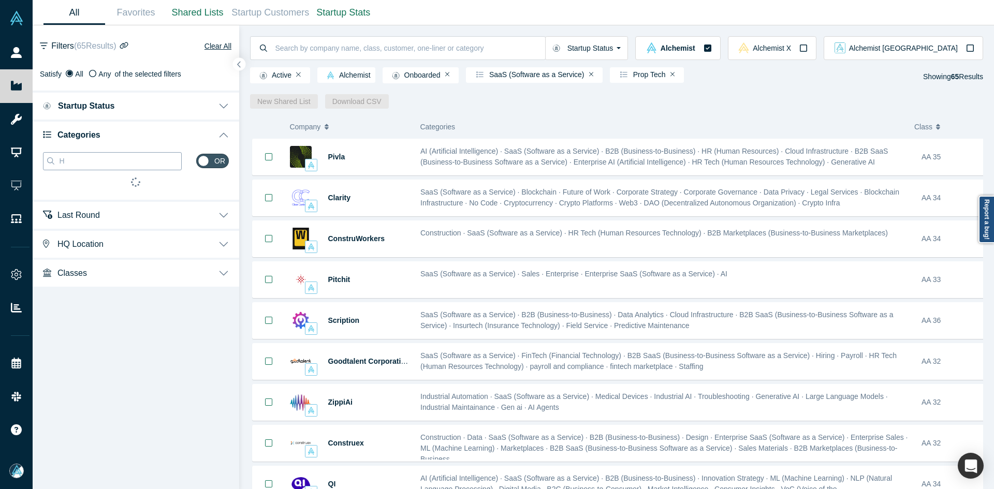
paste input "ealth Tech"
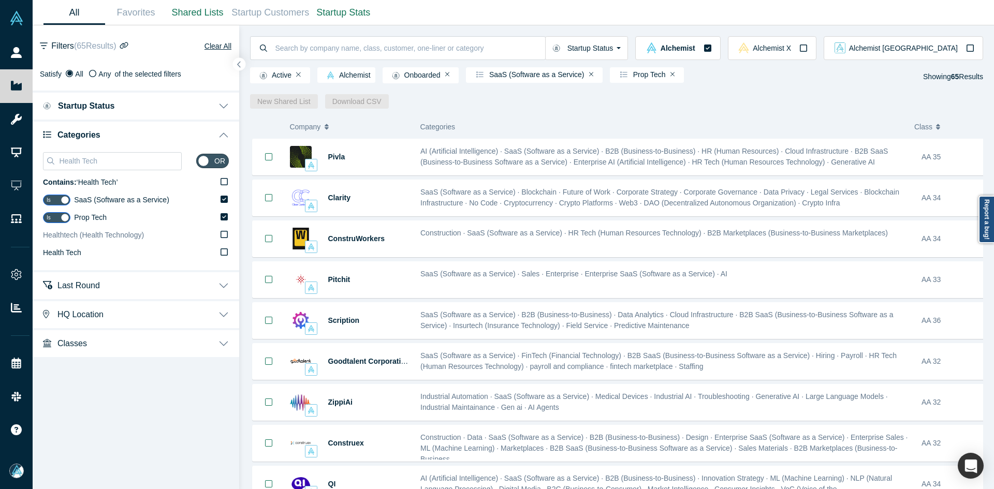
click at [88, 235] on span "Healthtech (Health Technology)" at bounding box center [93, 235] width 101 height 8
click at [0, 0] on input "Healthtech (Health Technology)" at bounding box center [0, 0] width 0 height 0
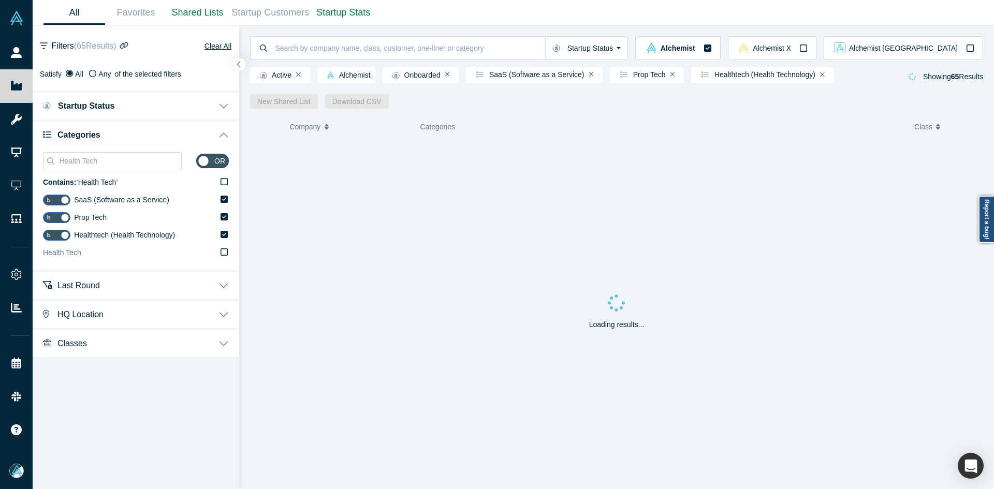
click at [86, 259] on label "Health Tech" at bounding box center [136, 253] width 186 height 18
click at [0, 0] on input "Health Tech" at bounding box center [0, 0] width 0 height 0
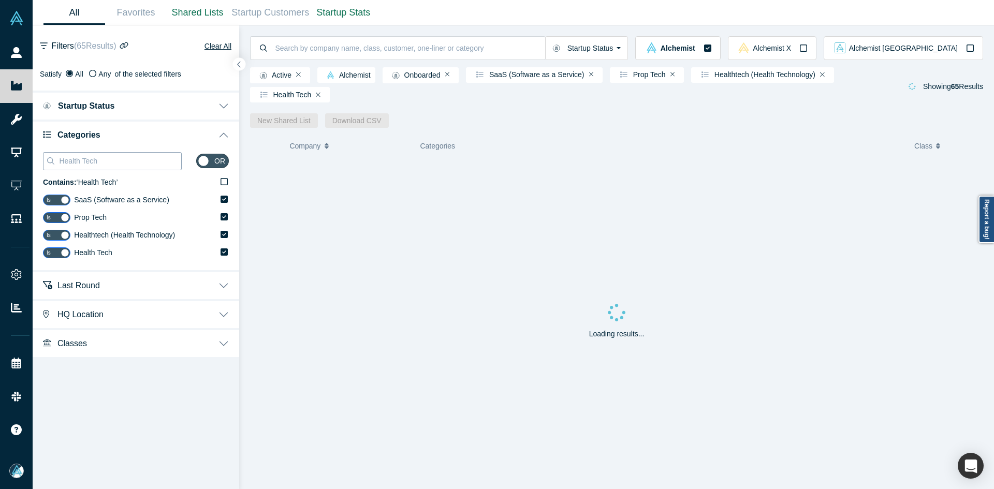
click at [83, 160] on input "Health Tech" at bounding box center [119, 160] width 123 height 13
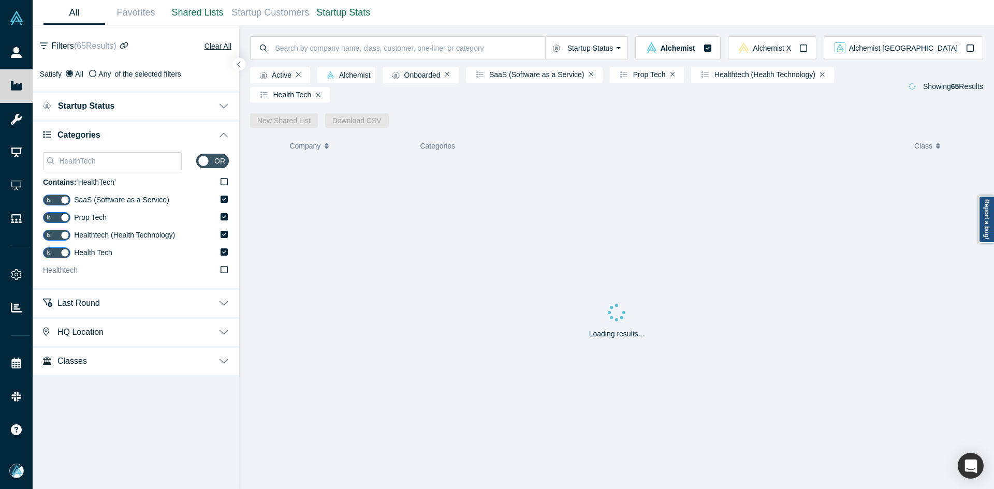
type input "HealthTech"
click at [128, 262] on label "Healthtech" at bounding box center [136, 271] width 186 height 18
click at [0, 0] on input "Healthtech" at bounding box center [0, 0] width 0 height 0
click at [240, 61] on icon "button" at bounding box center [239, 65] width 5 height 8
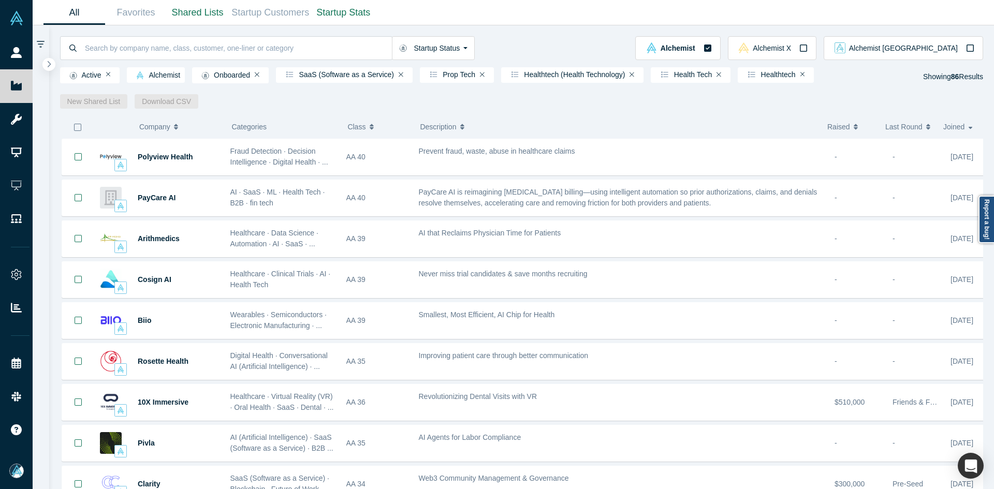
click at [77, 126] on icon "button" at bounding box center [78, 127] width 8 height 8
click at [99, 103] on link "New Shared List" at bounding box center [94, 101] width 68 height 15
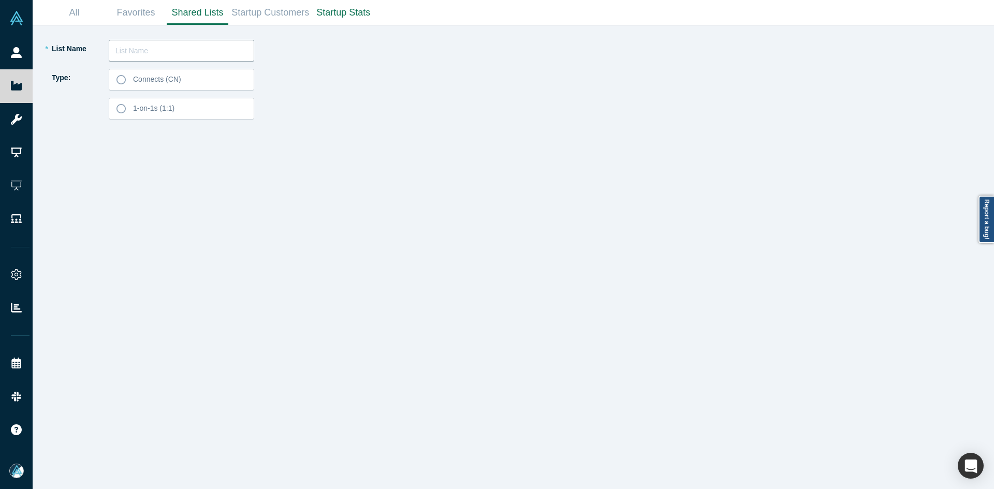
click at [153, 50] on input "text" at bounding box center [182, 51] width 146 height 22
type input "[PERSON_NAME] List 250925"
click at [183, 86] on label "Connects (CN)" at bounding box center [182, 80] width 146 height 22
click at [0, 0] on input "Connects (CN)" at bounding box center [0, 0] width 0 height 0
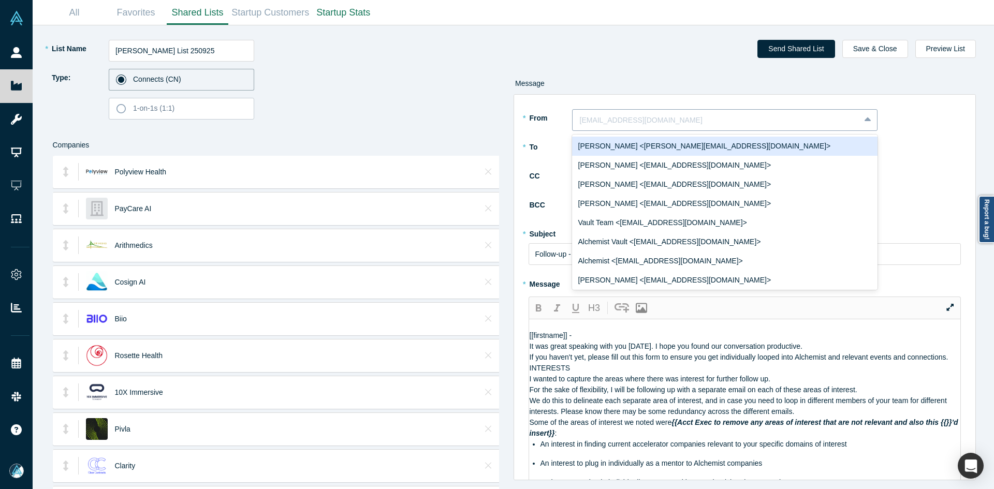
click at [626, 122] on div at bounding box center [716, 120] width 273 height 13
click at [630, 146] on div "[PERSON_NAME] <[PERSON_NAME][EMAIL_ADDRESS][DOMAIN_NAME]>" at bounding box center [725, 146] width 306 height 19
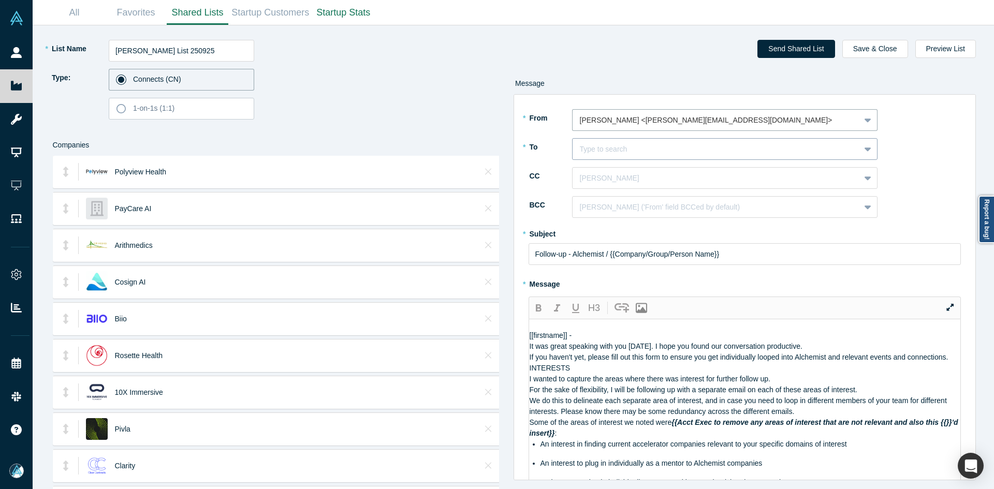
click at [627, 149] on div at bounding box center [716, 149] width 273 height 13
paste input "Uncommon Denominator"
type input "[PERSON_NAME]"
click at [634, 177] on div "[PERSON_NAME]" at bounding box center [725, 175] width 306 height 19
click at [636, 184] on div at bounding box center [716, 178] width 273 height 13
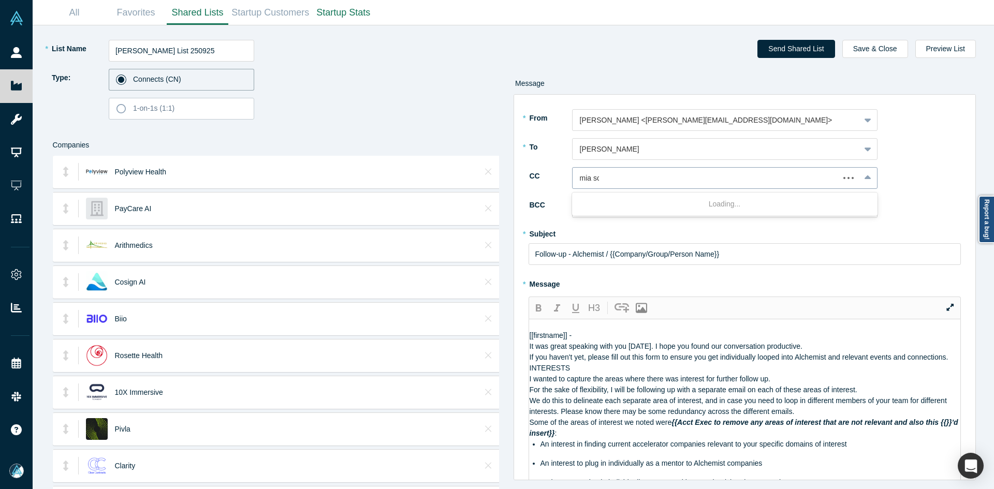
type input "mia sco"
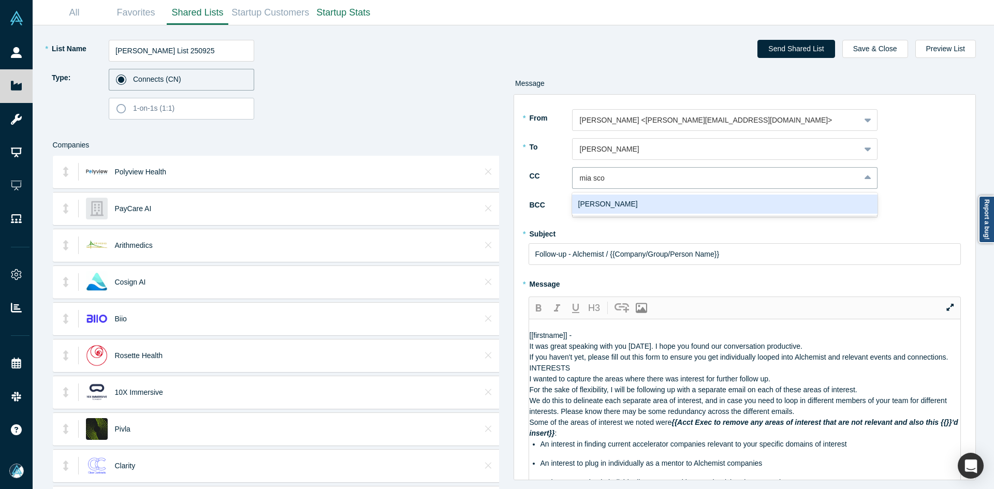
click at [636, 200] on div "[PERSON_NAME]" at bounding box center [725, 204] width 306 height 19
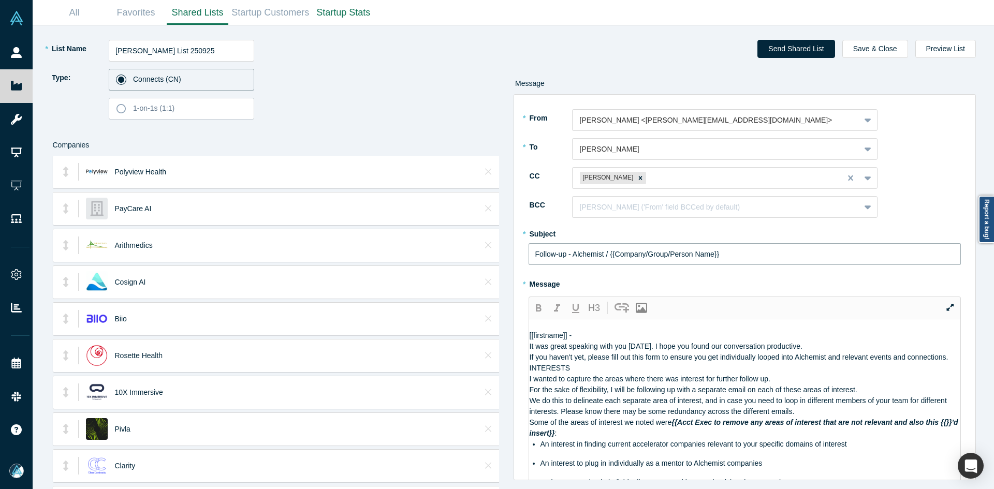
click at [567, 254] on input "Follow-up - Alchemist / {{Company/Group/Person Name}}" at bounding box center [745, 254] width 433 height 22
paste input "Curated Alchemist Companies Relevant to Your Interests"
type input "Curated Alchemist Companies Relevant to Your Interests"
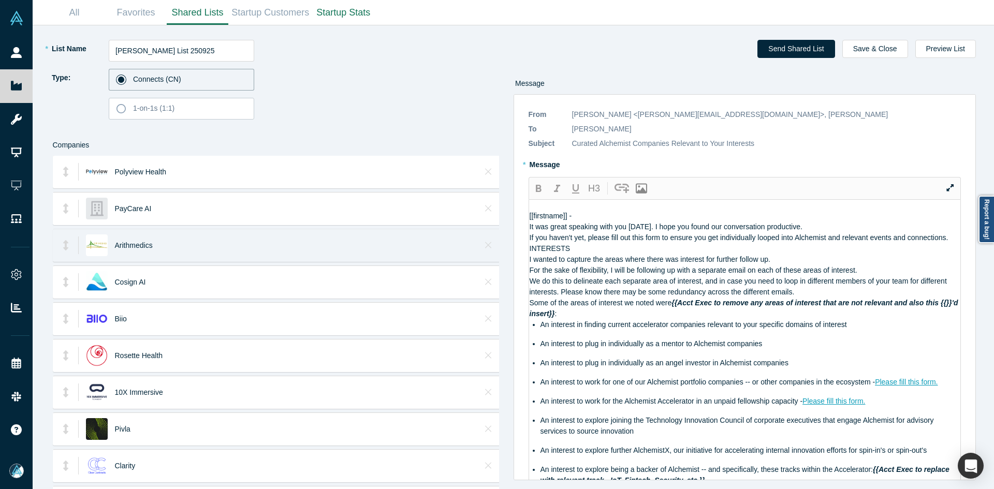
drag, startPoint x: 660, startPoint y: 382, endPoint x: 463, endPoint y: 239, distance: 244.1
click at [463, 239] on div "* List Name [PERSON_NAME] List 250925 Type: Connects (CN) 1-on-1s (1:1) Compani…" at bounding box center [513, 257] width 947 height 464
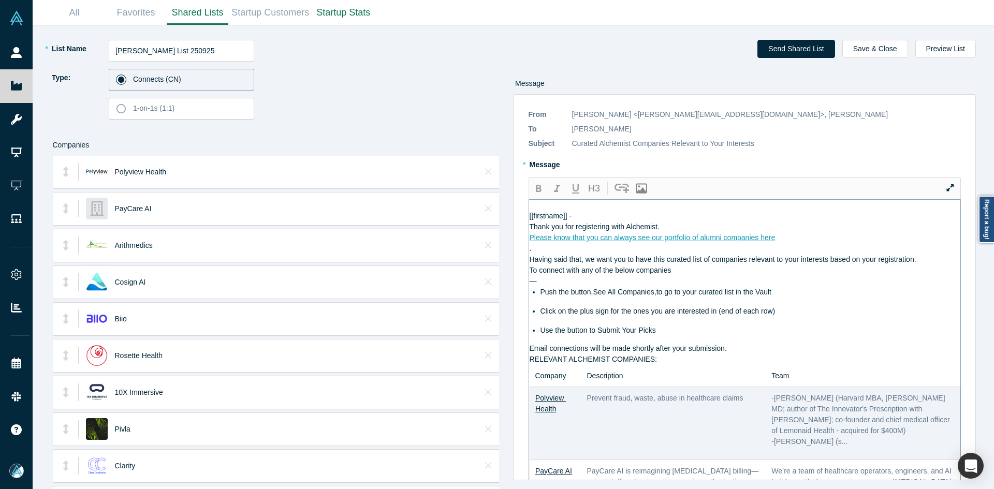
click at [799, 243] on div "Please know that you can always see our portfolio of alumni companies here" at bounding box center [745, 238] width 431 height 11
click at [723, 233] on div "Thank you for registering with Alchemist." at bounding box center [745, 227] width 431 height 11
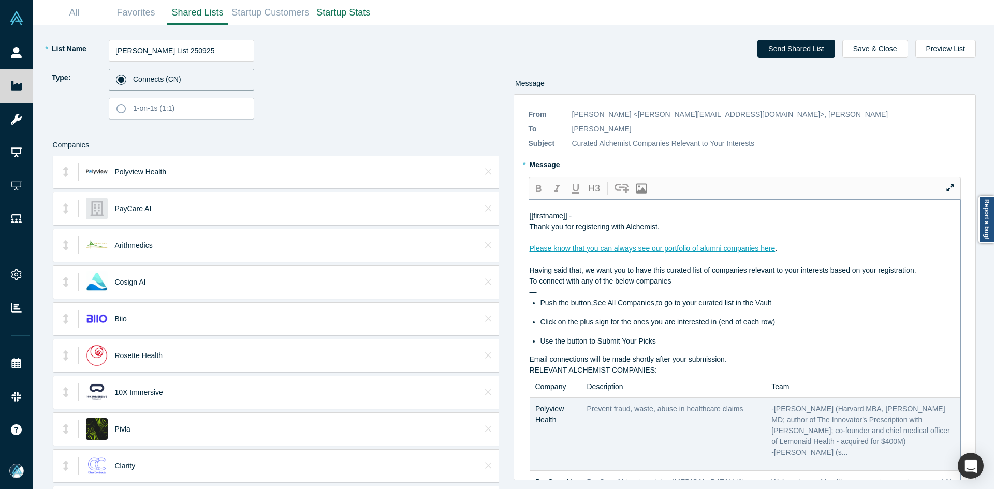
click at [938, 276] on div "Having said that, we want you to have this curated list of companies relevant t…" at bounding box center [745, 270] width 431 height 11
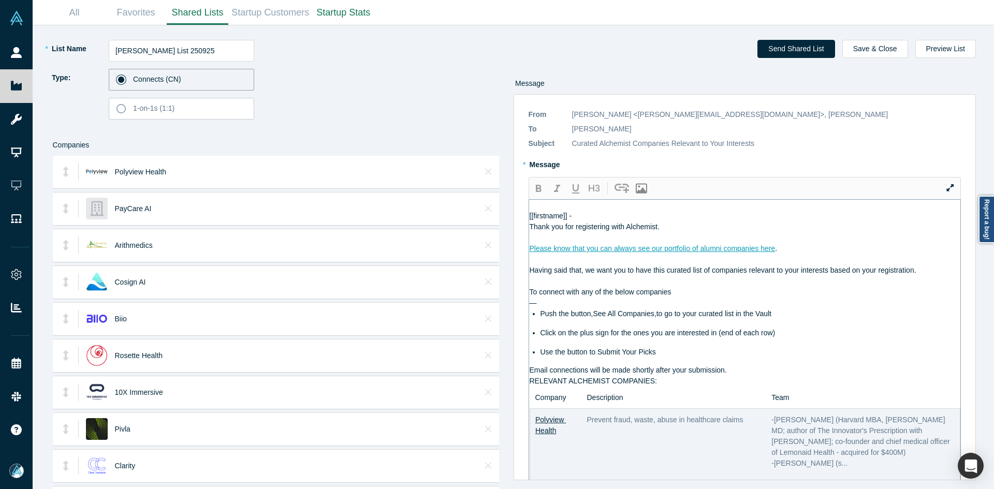
click at [781, 376] on div "Email connections will be made shortly after your submission." at bounding box center [745, 370] width 431 height 11
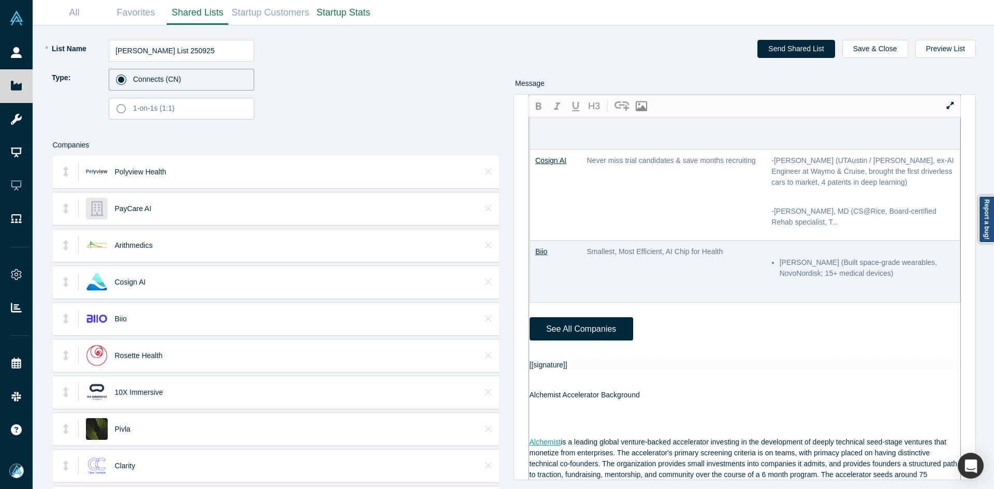
click at [566, 358] on div "[[firstname]] - Thank you for registering with Alchemist. Please know that you …" at bounding box center [745, 267] width 431 height 1376
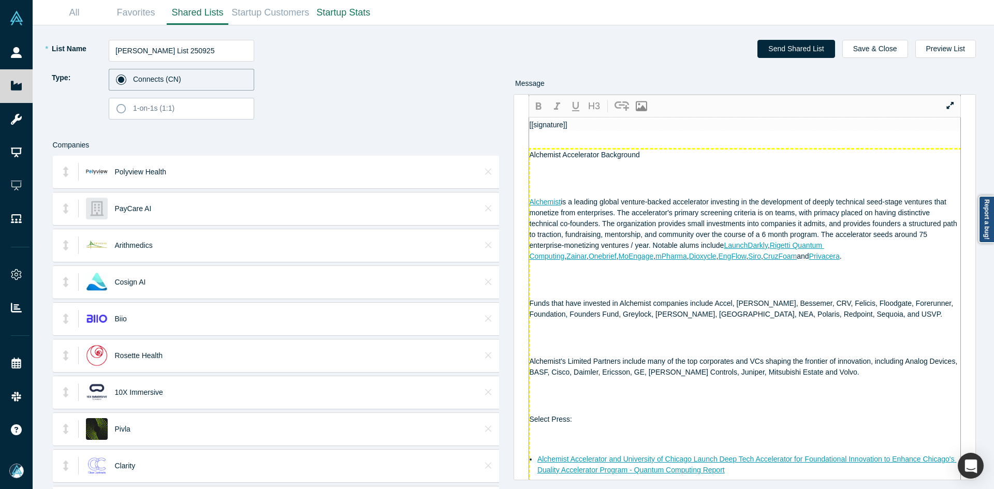
scroll to position [777, 0]
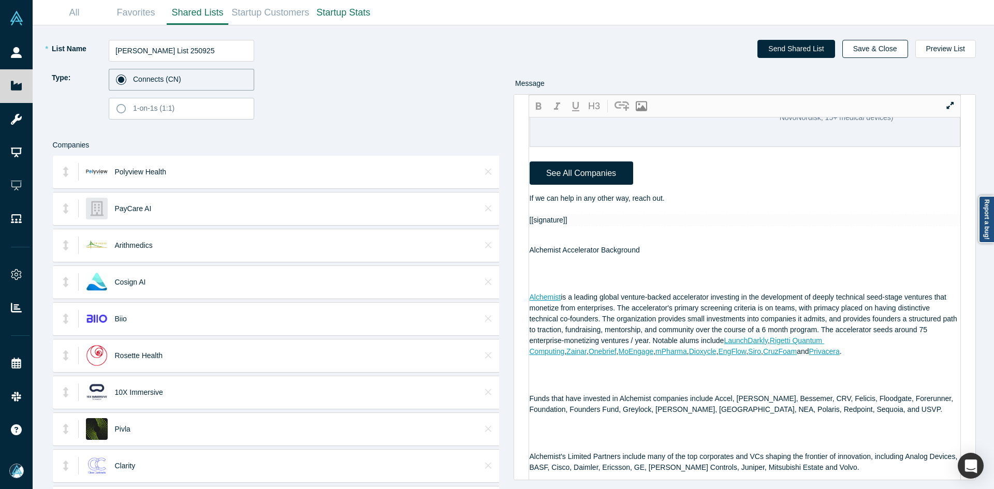
click at [890, 50] on button "Save & Close" at bounding box center [876, 49] width 66 height 18
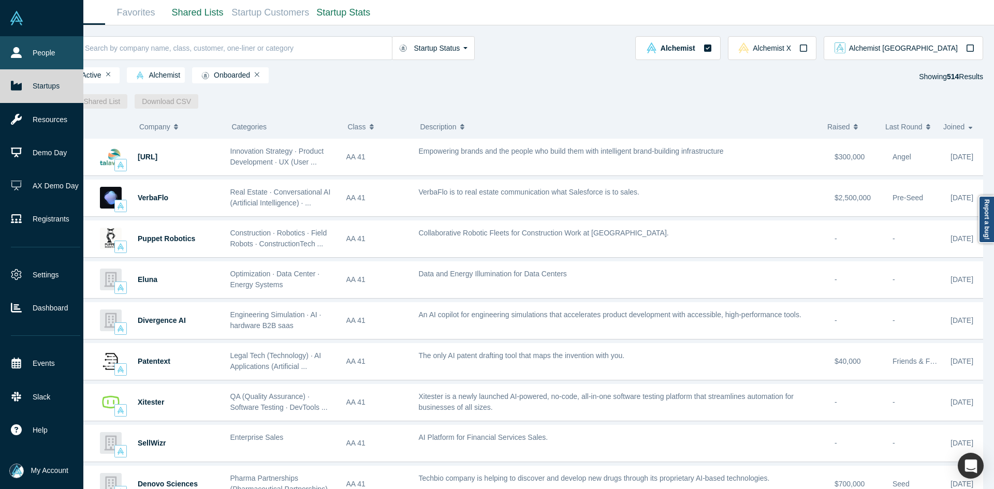
click at [32, 51] on link "People" at bounding box center [45, 52] width 91 height 33
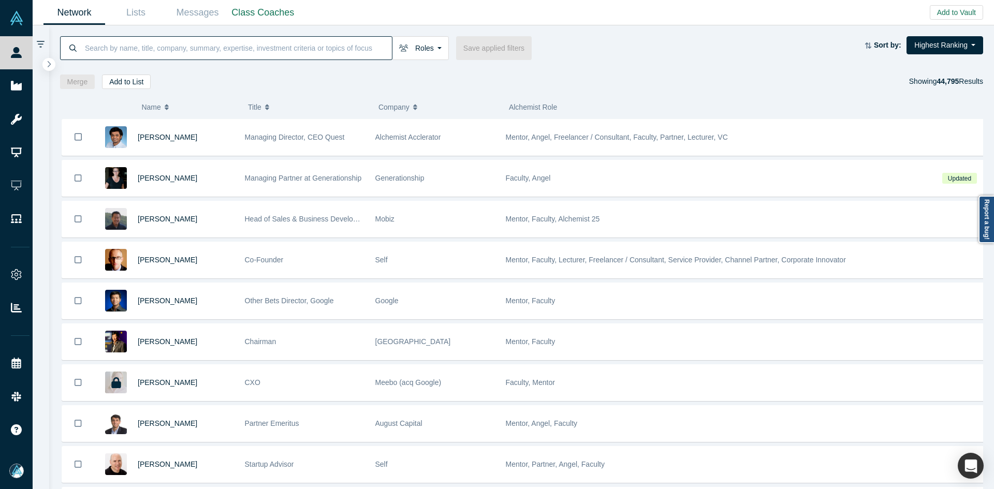
click at [162, 49] on input at bounding box center [238, 48] width 308 height 24
paste input "[PERSON_NAME]"
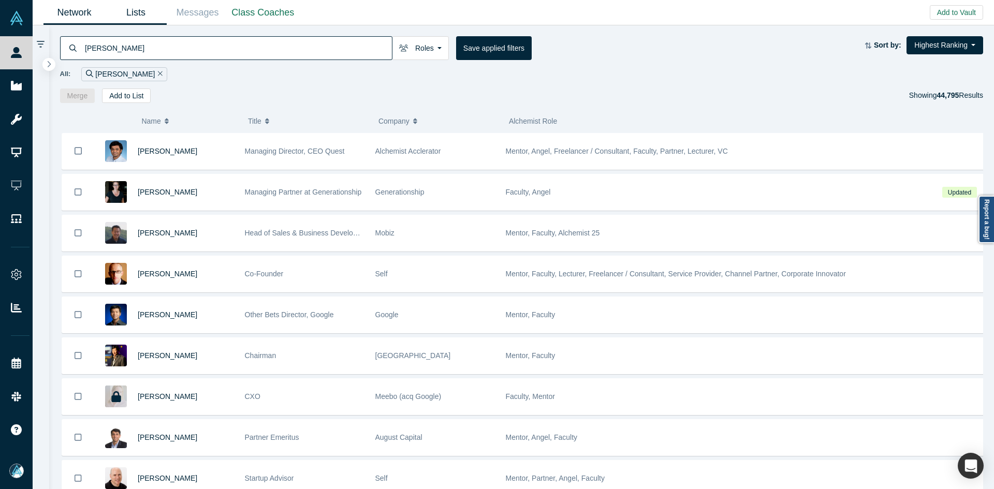
type input "[PERSON_NAME]"
